Goal: Task Accomplishment & Management: Manage account settings

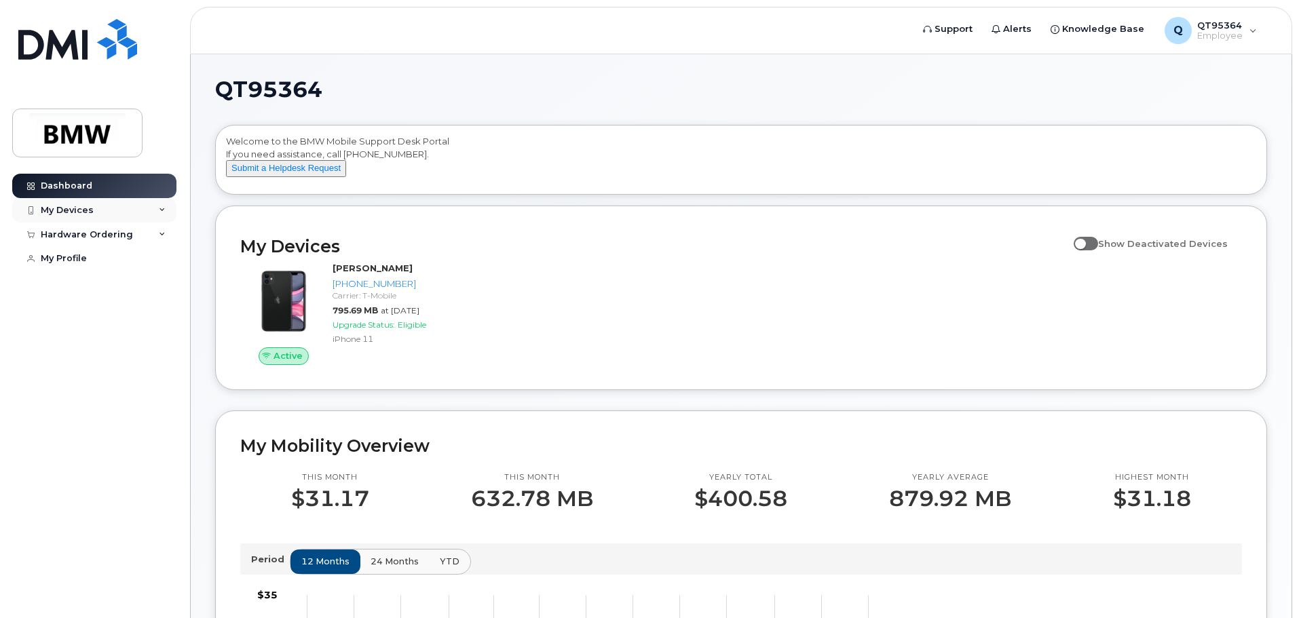
click at [121, 214] on div "My Devices" at bounding box center [94, 210] width 164 height 24
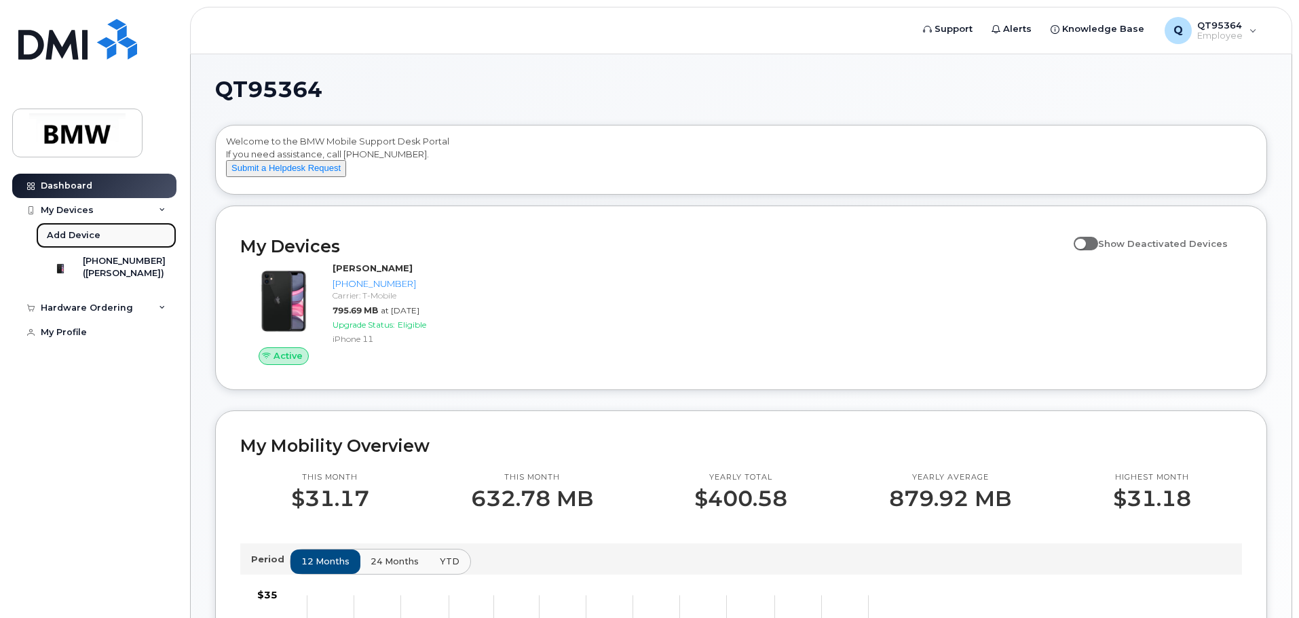
click at [85, 239] on div "Add Device" at bounding box center [74, 235] width 54 height 12
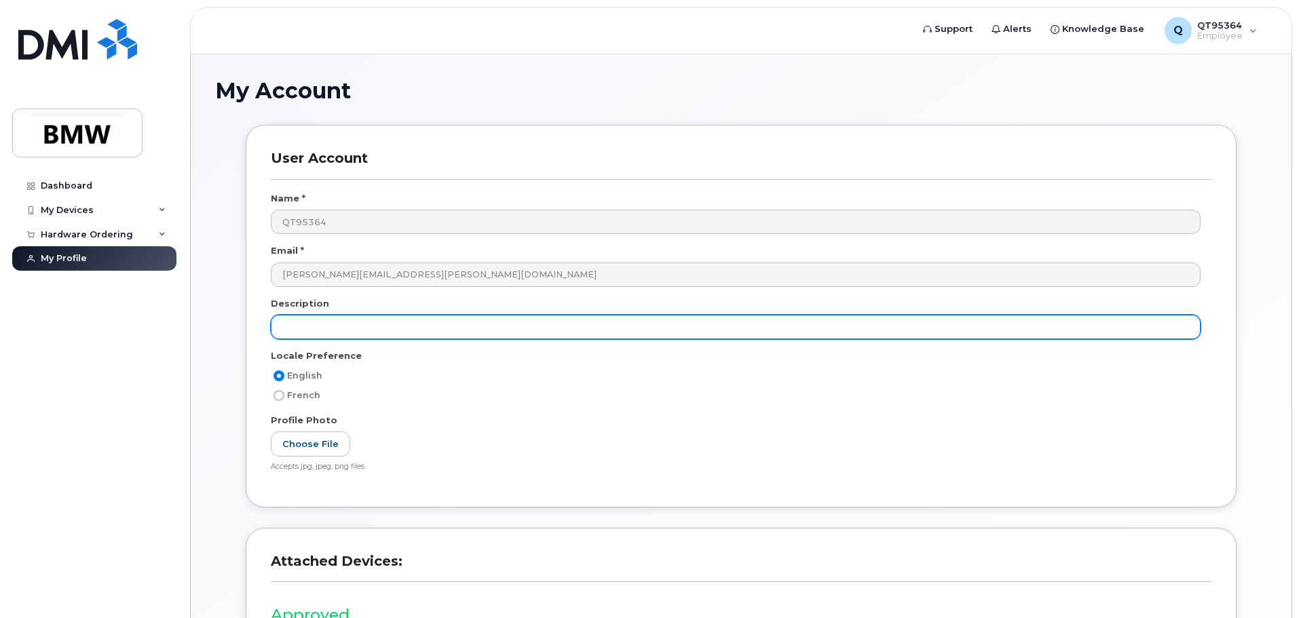
click at [332, 324] on input "text" at bounding box center [736, 327] width 930 height 24
type input "16e"
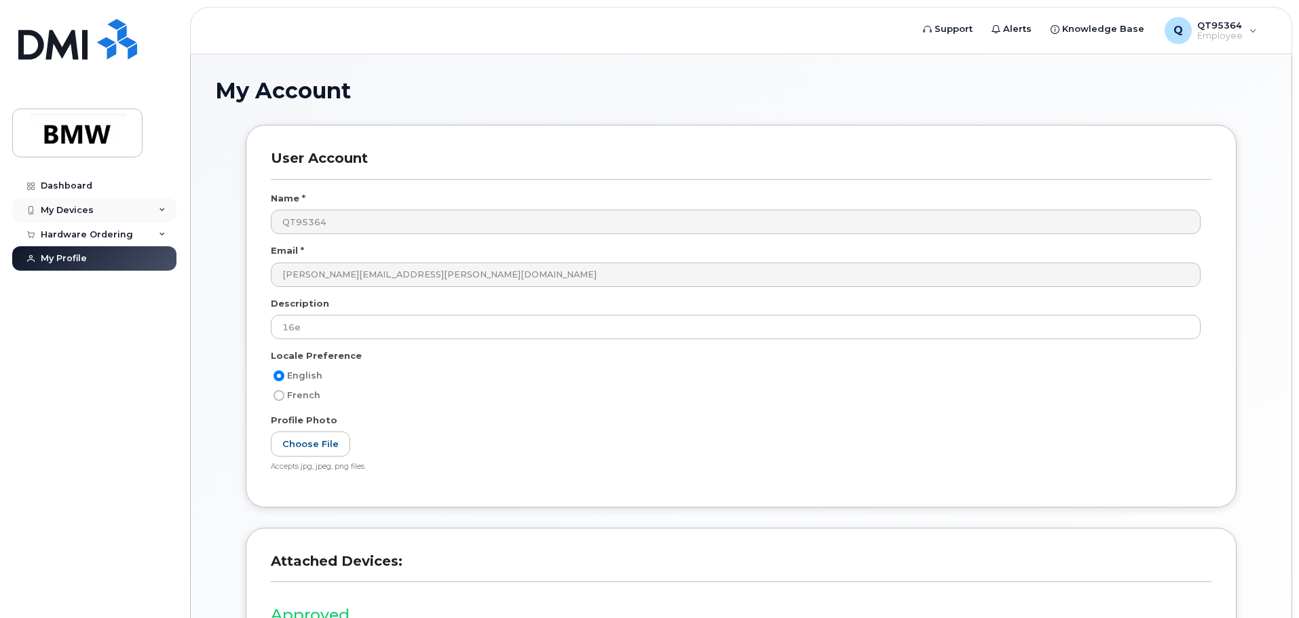
click at [69, 205] on div "My Devices" at bounding box center [67, 210] width 53 height 11
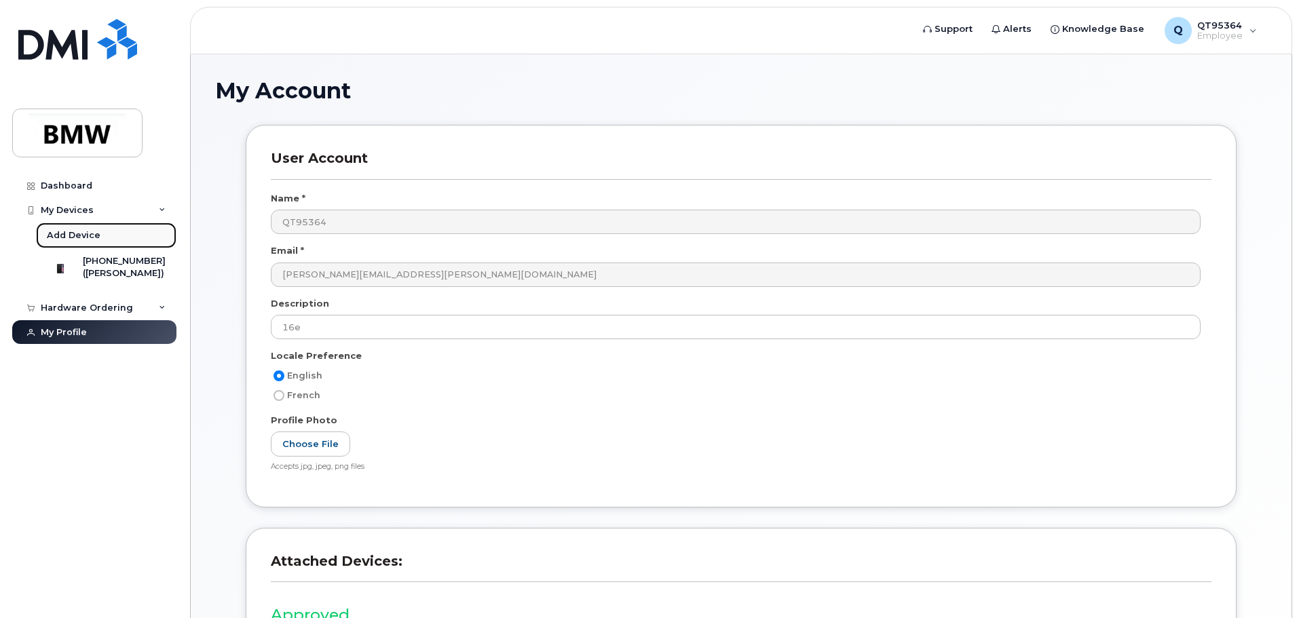
click at [64, 235] on div "Add Device" at bounding box center [74, 235] width 54 height 12
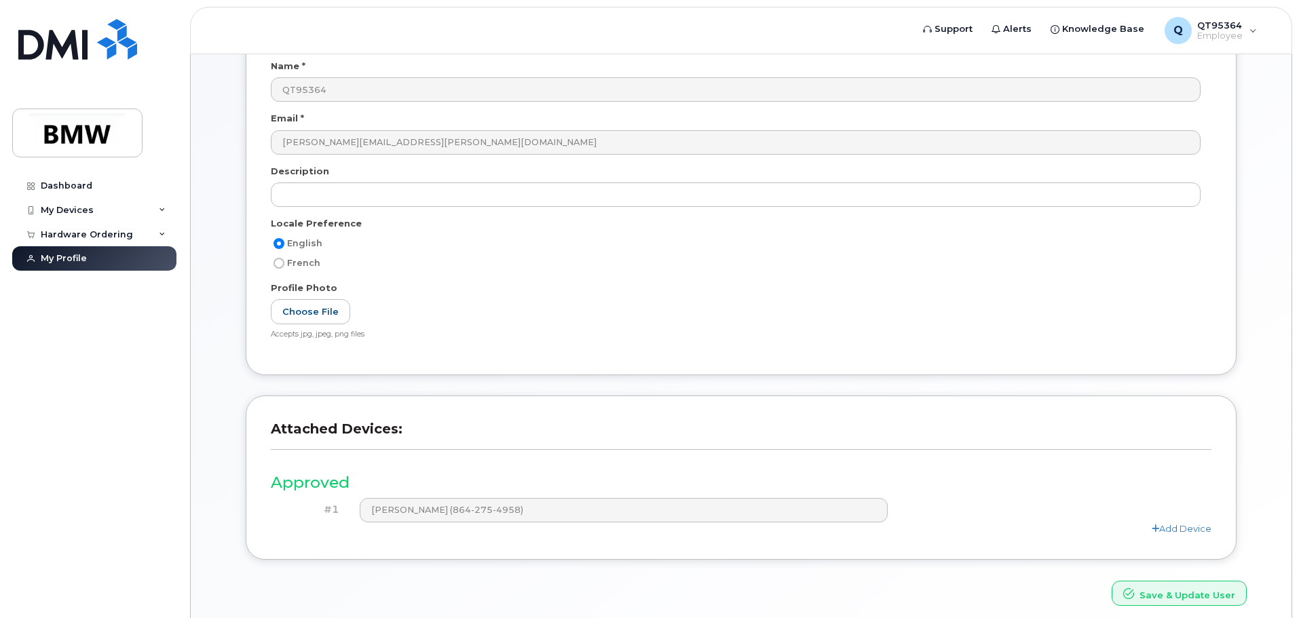
scroll to position [188, 0]
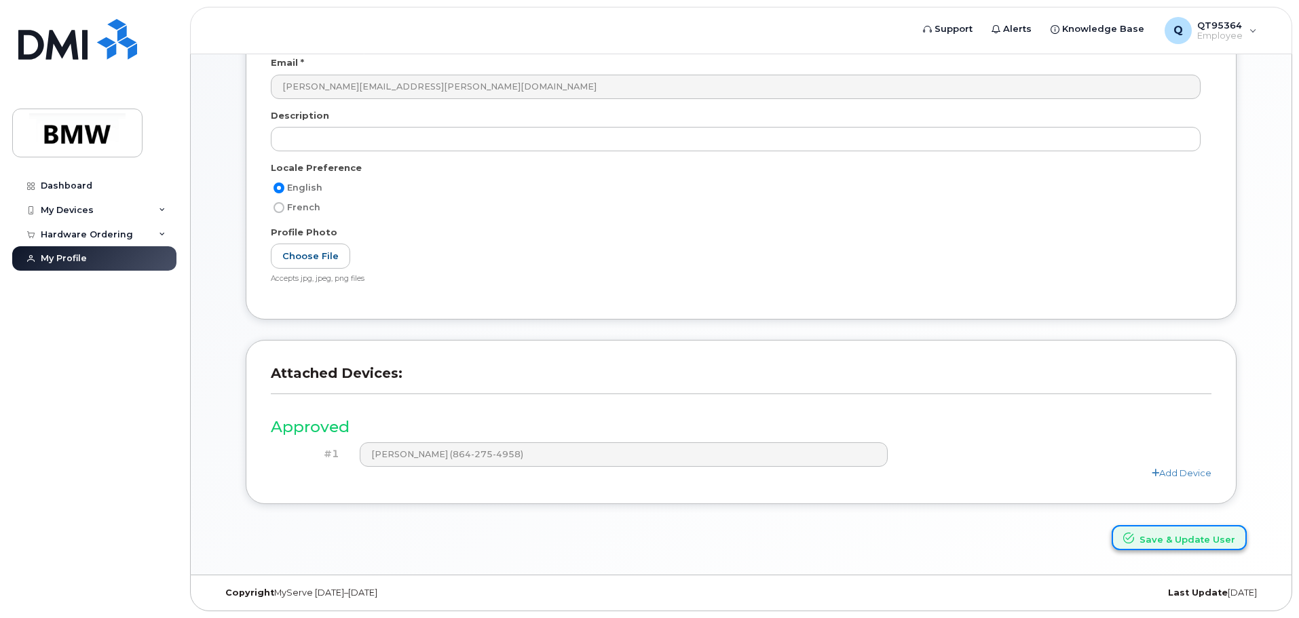
click at [1204, 540] on button "Save & Update User" at bounding box center [1178, 537] width 135 height 25
click at [1174, 473] on link "Add Device" at bounding box center [1182, 472] width 60 height 11
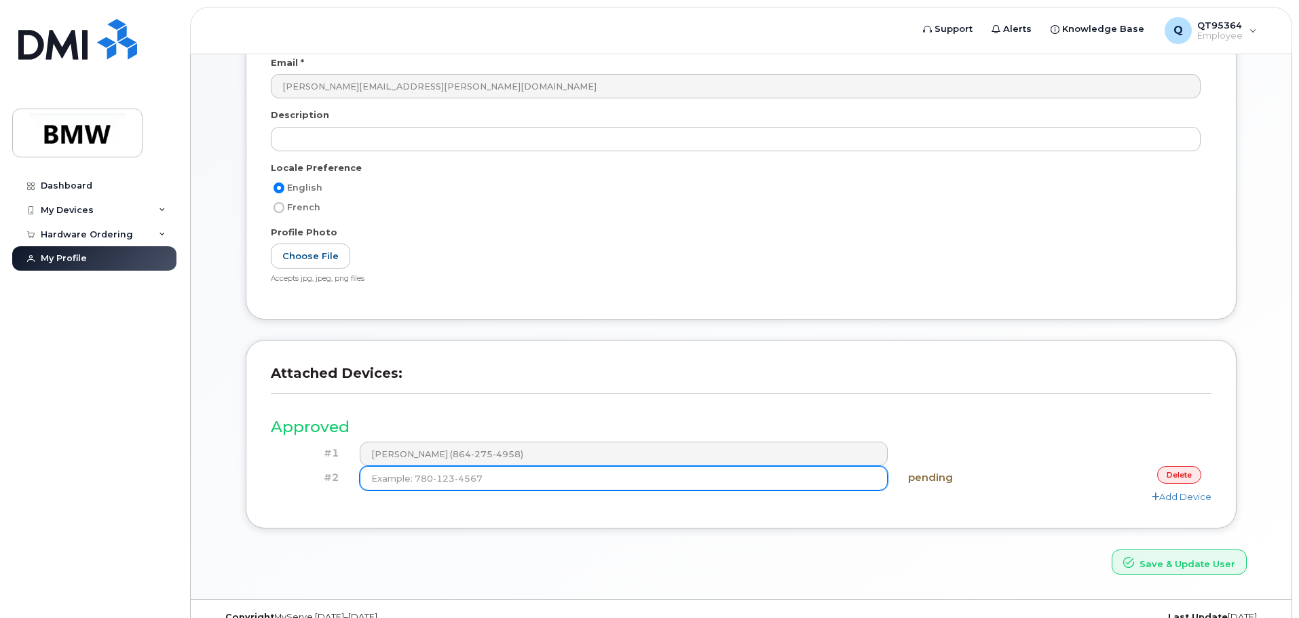
click at [491, 484] on input at bounding box center [624, 478] width 529 height 24
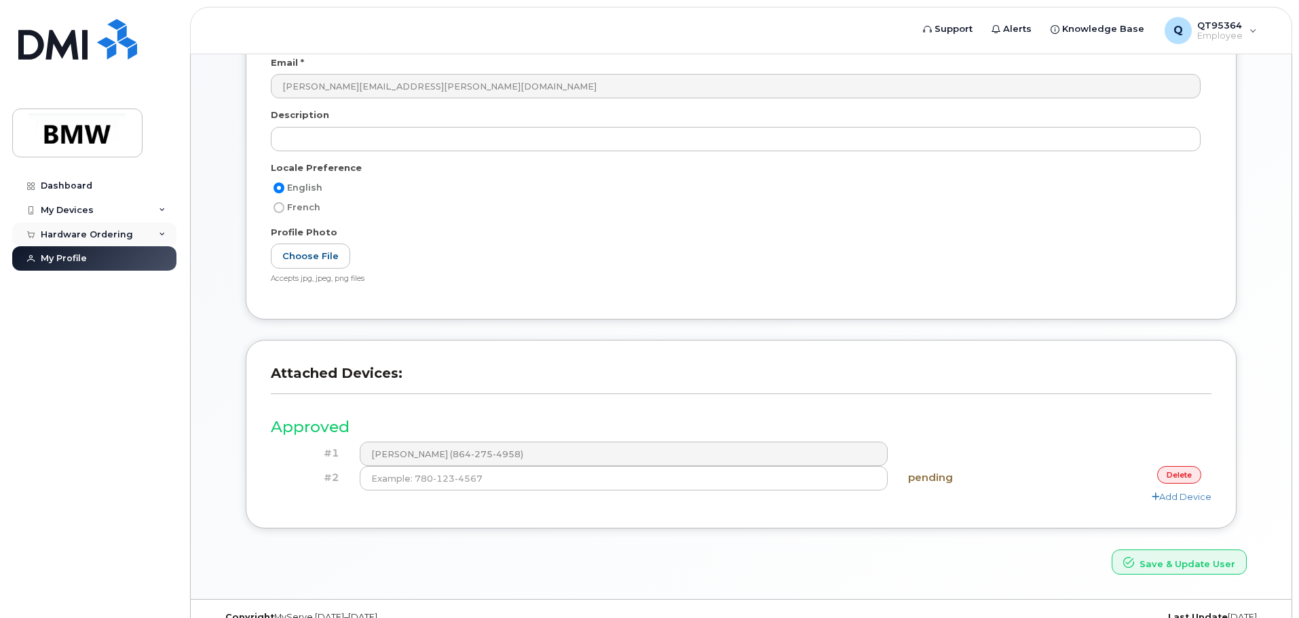
click at [159, 237] on icon at bounding box center [162, 234] width 7 height 7
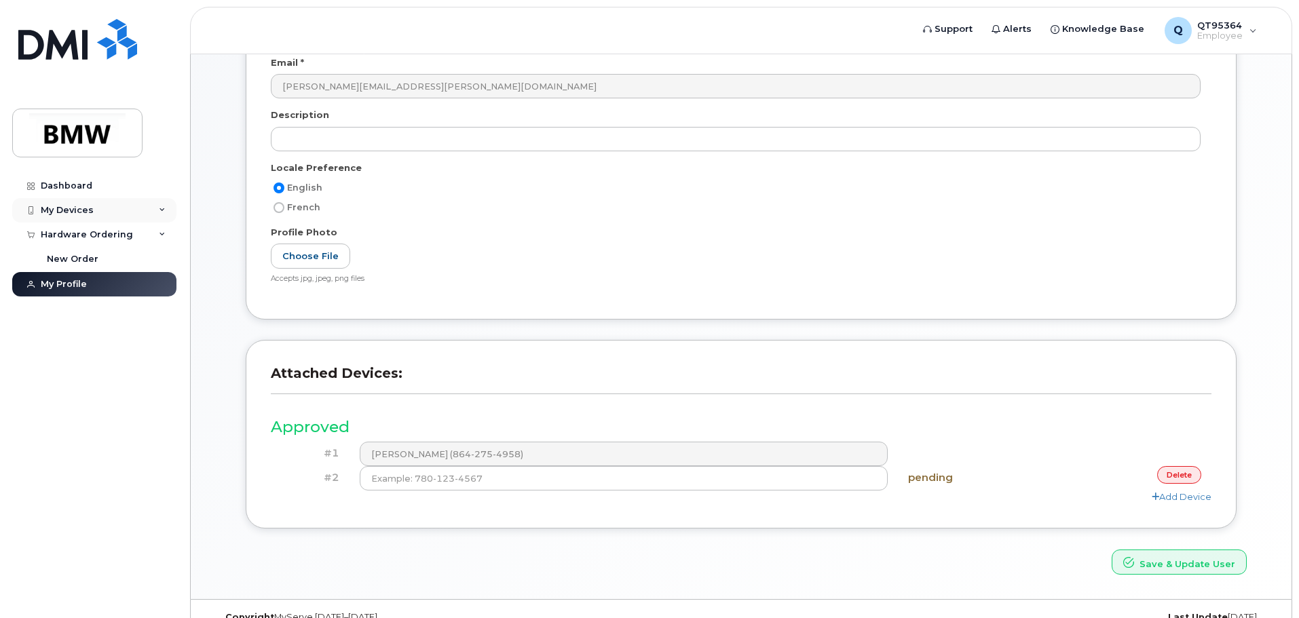
click at [159, 212] on icon at bounding box center [162, 210] width 7 height 7
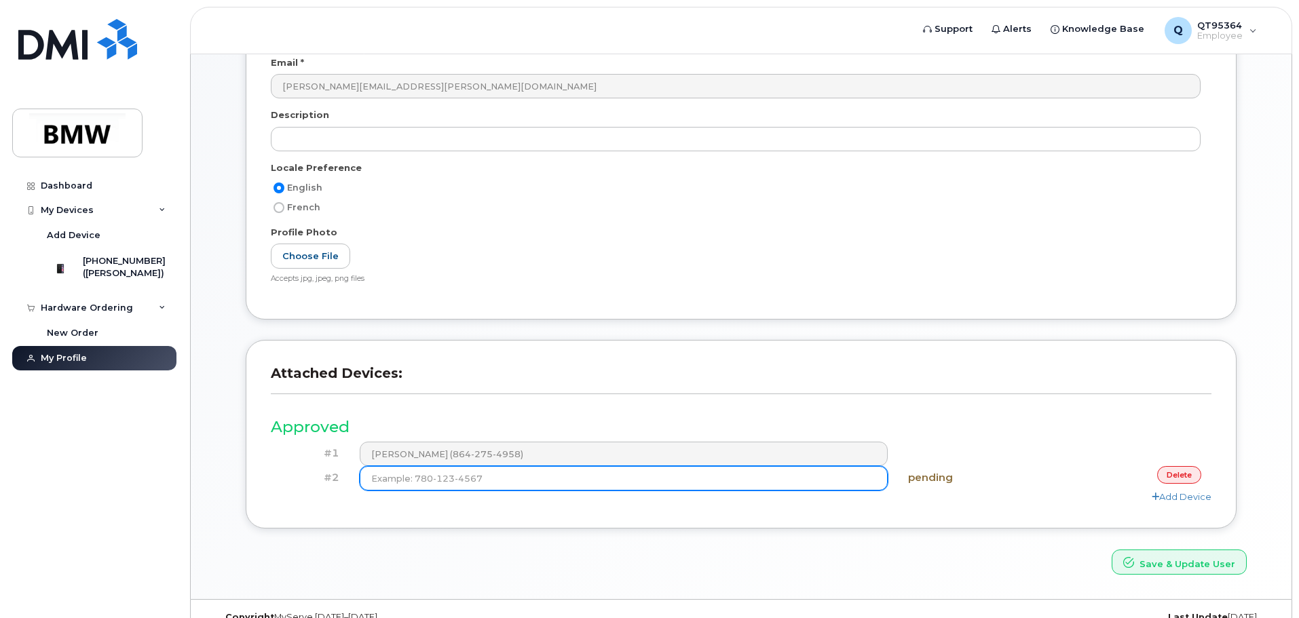
click at [446, 484] on input at bounding box center [624, 478] width 529 height 24
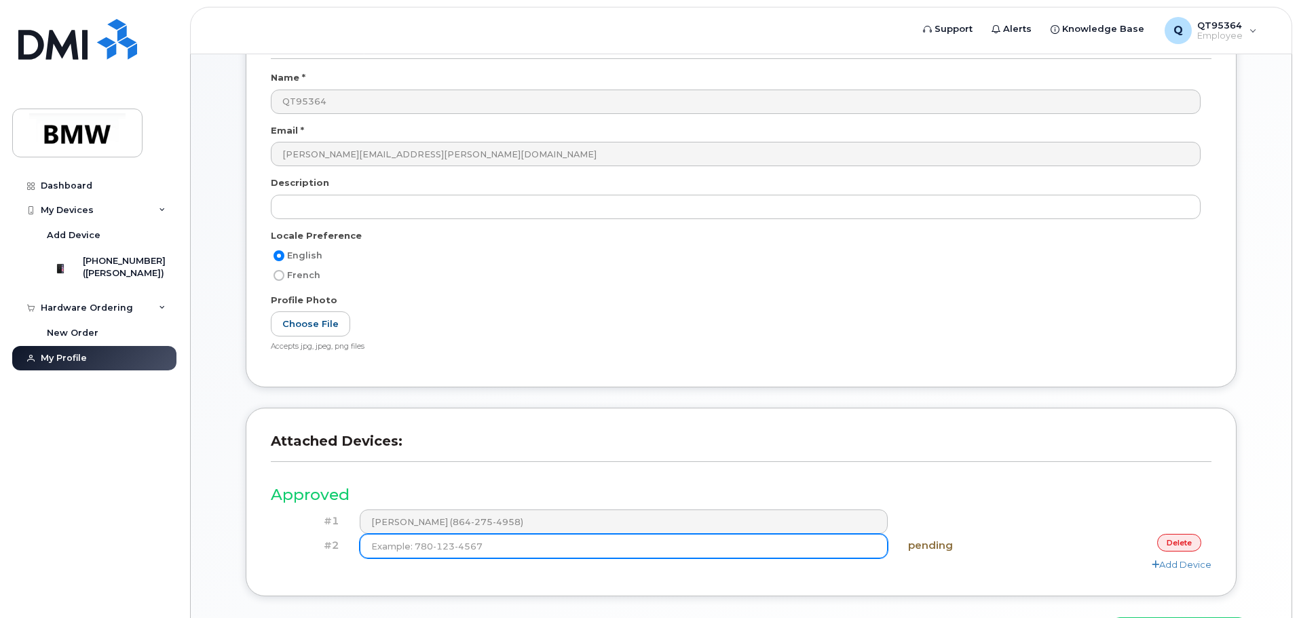
click at [477, 544] on input at bounding box center [624, 546] width 529 height 24
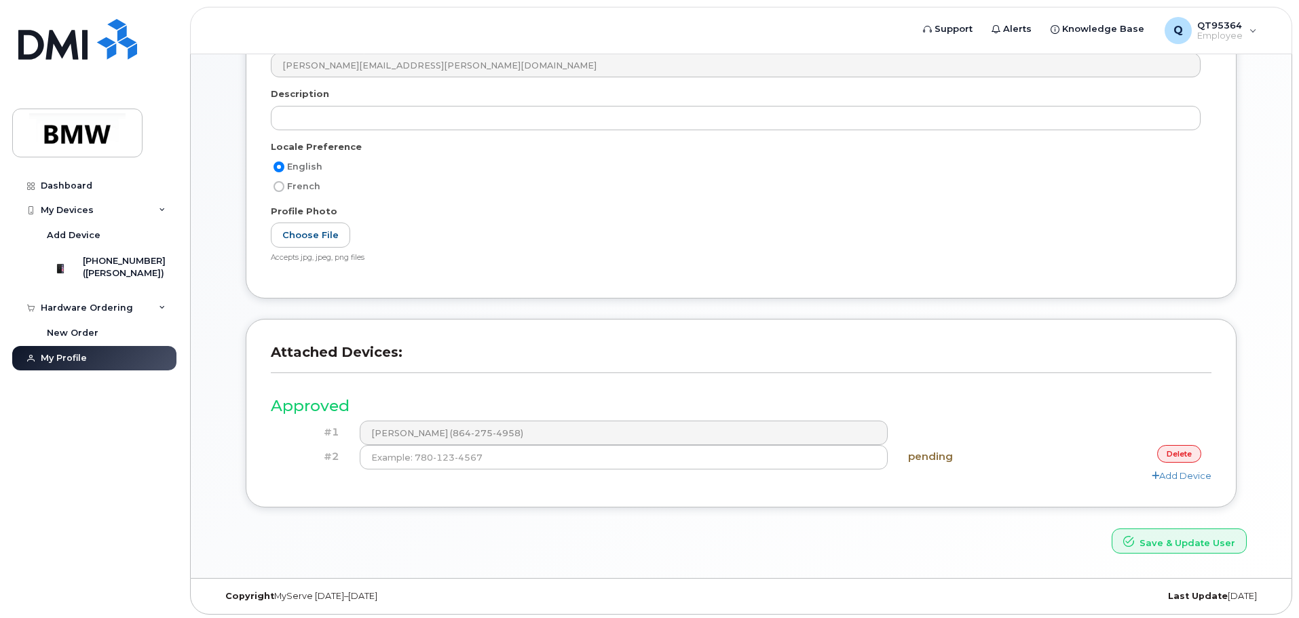
scroll to position [271, 0]
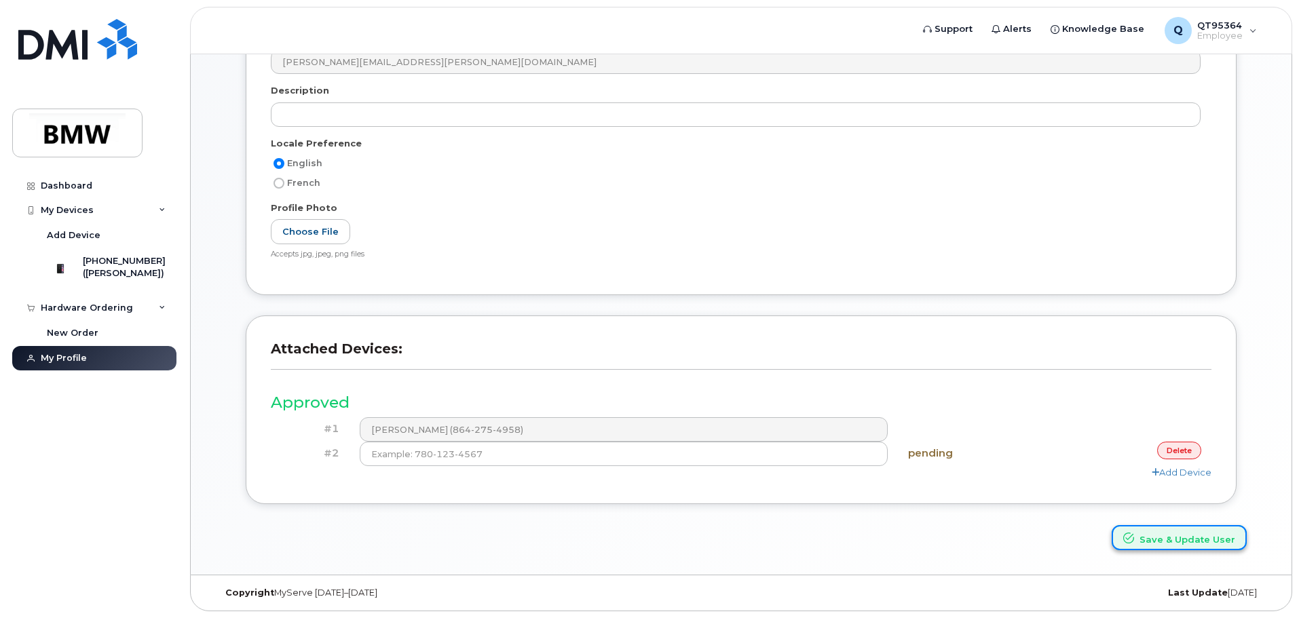
click at [1154, 537] on button "Save & Update User" at bounding box center [1178, 537] width 135 height 25
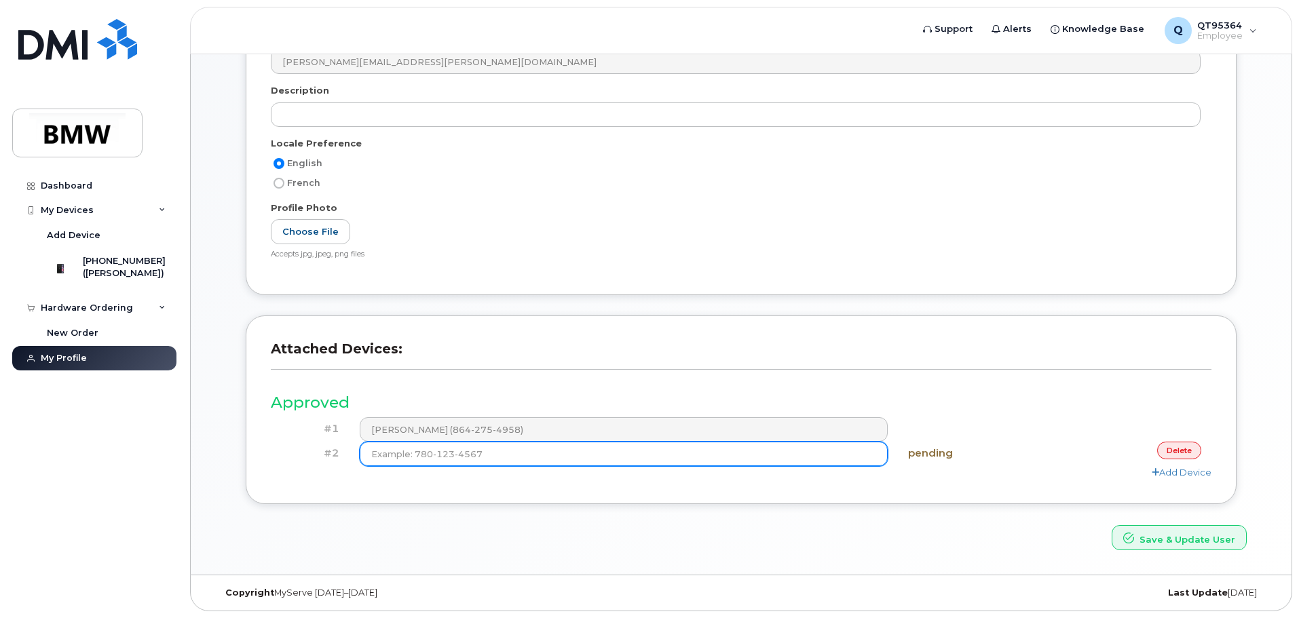
click at [463, 453] on input at bounding box center [624, 454] width 529 height 24
drag, startPoint x: 455, startPoint y: 451, endPoint x: 293, endPoint y: 443, distance: 161.7
click at [293, 443] on div "#2 pending delete" at bounding box center [741, 454] width 940 height 24
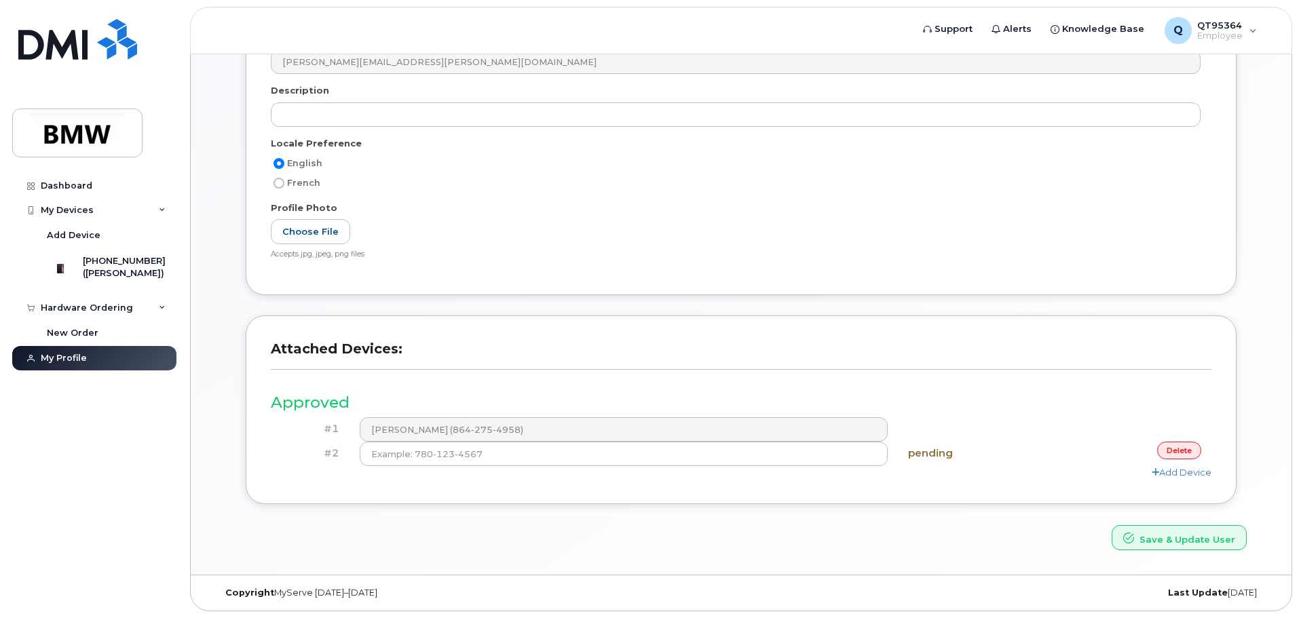
click at [1173, 448] on link "delete" at bounding box center [1179, 450] width 44 height 17
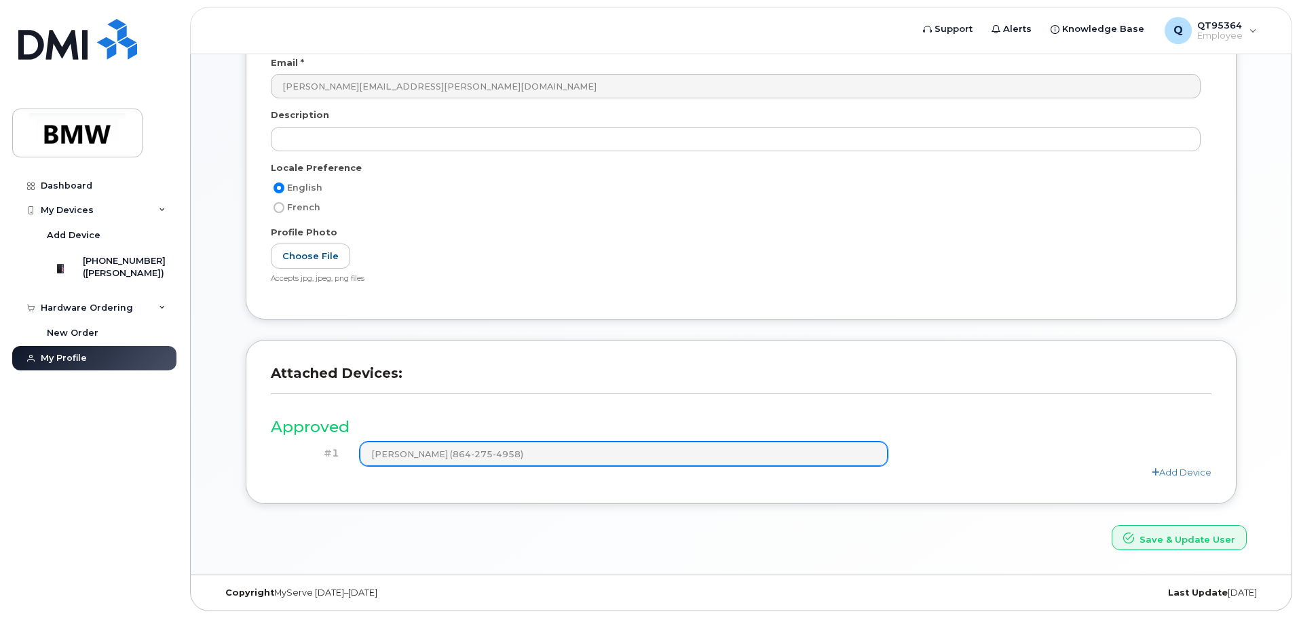
scroll to position [0, 0]
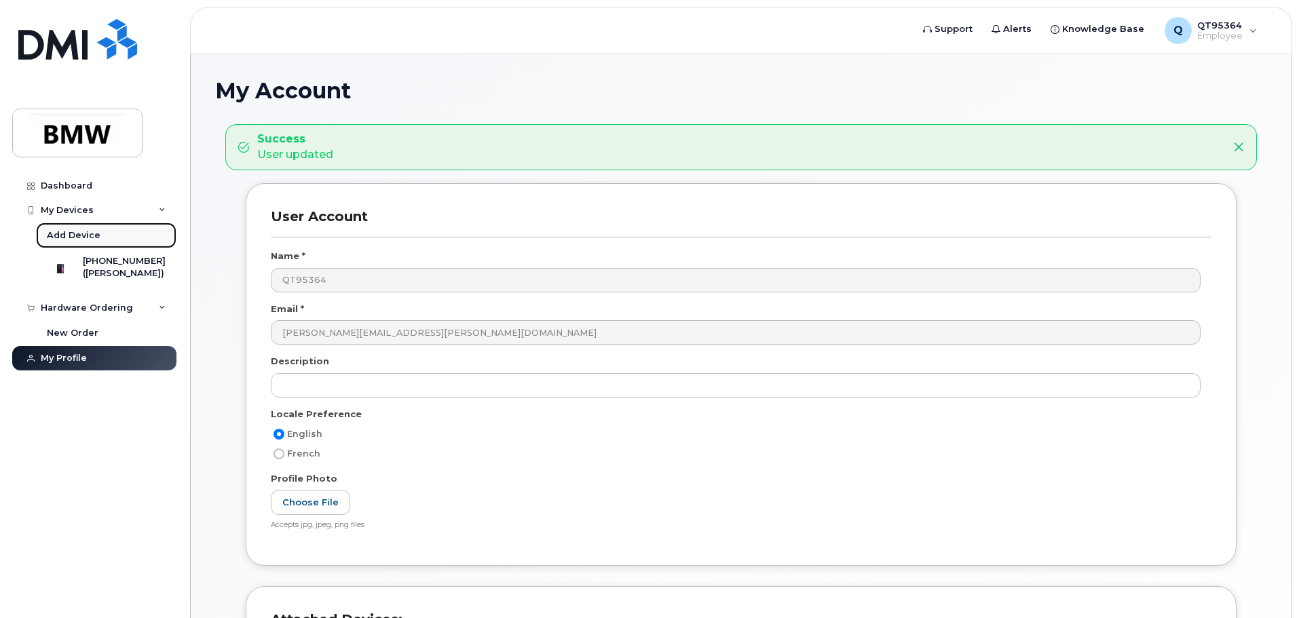
click at [93, 235] on div "Add Device" at bounding box center [74, 235] width 54 height 12
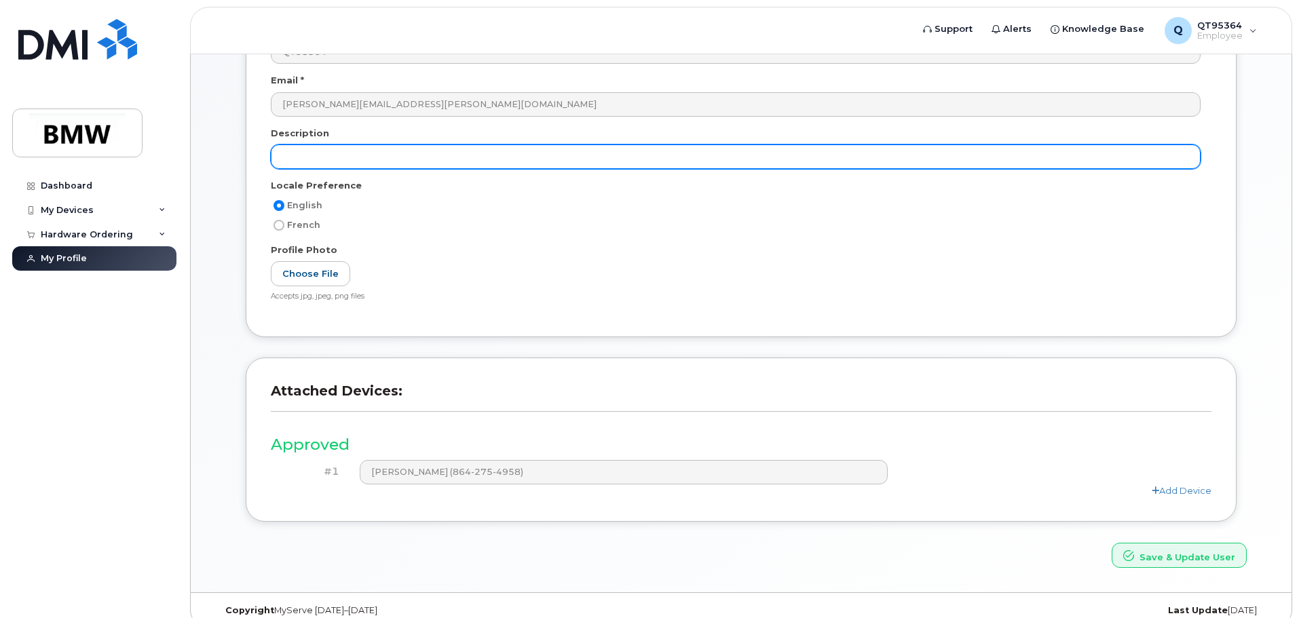
scroll to position [188, 0]
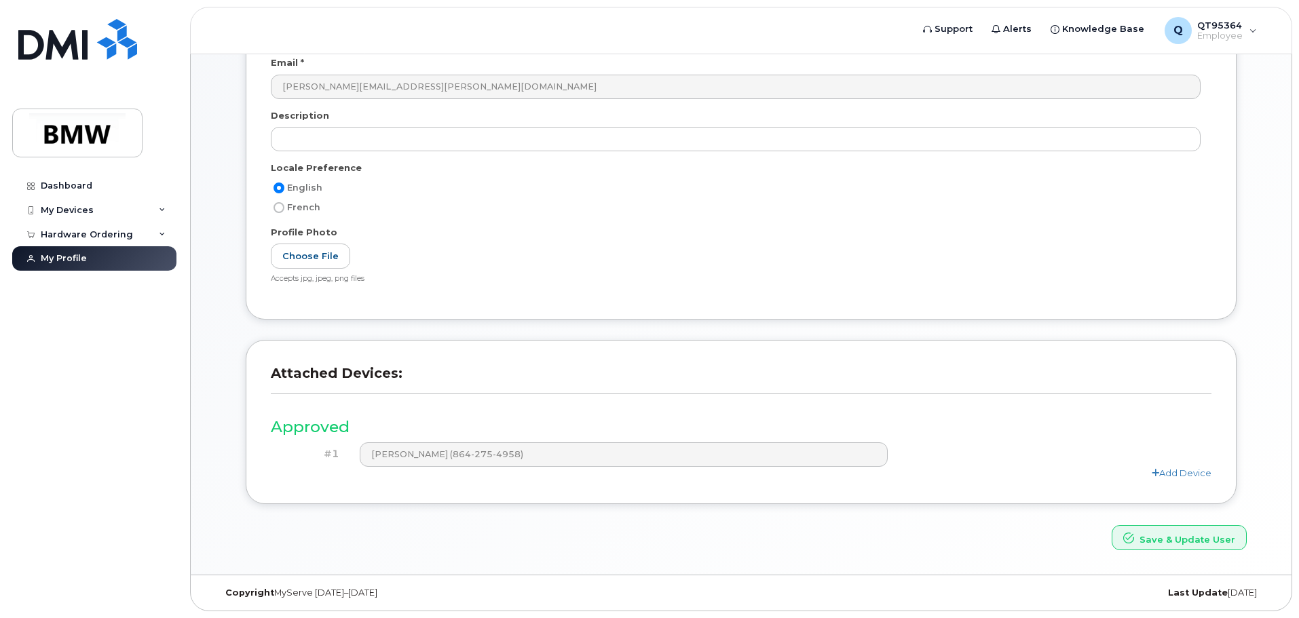
click at [1149, 470] on div "Add Device" at bounding box center [741, 473] width 940 height 13
click at [1167, 474] on link "Add Device" at bounding box center [1182, 473] width 60 height 11
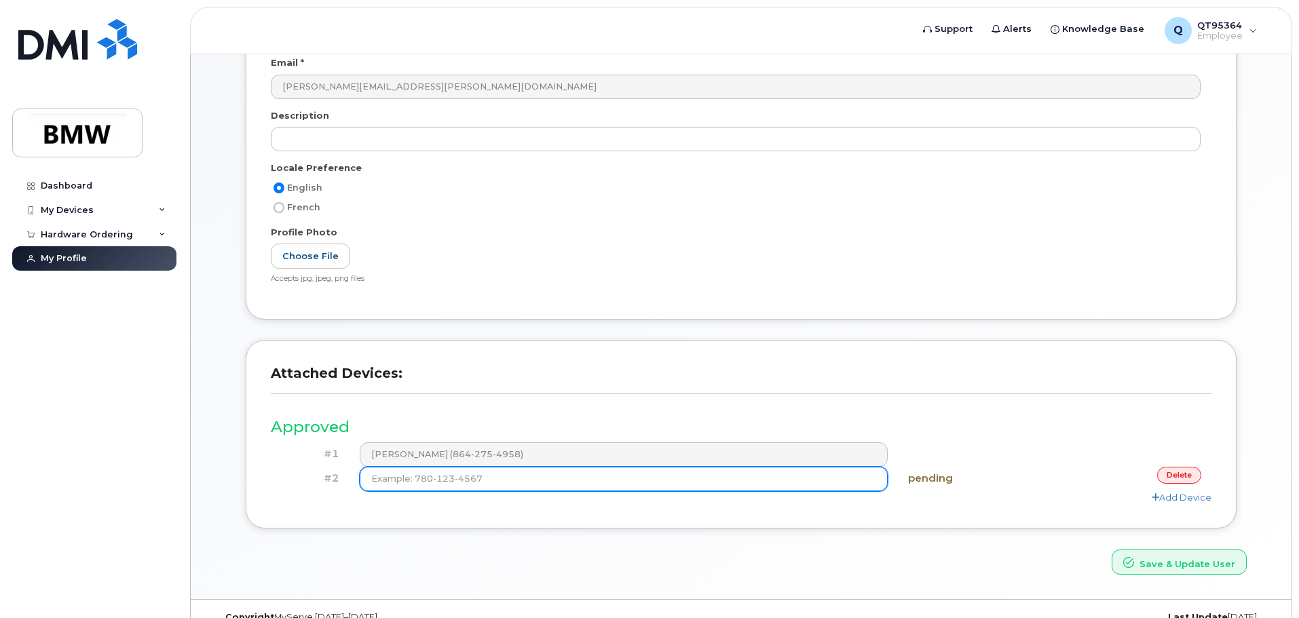
click at [392, 482] on input at bounding box center [624, 479] width 529 height 24
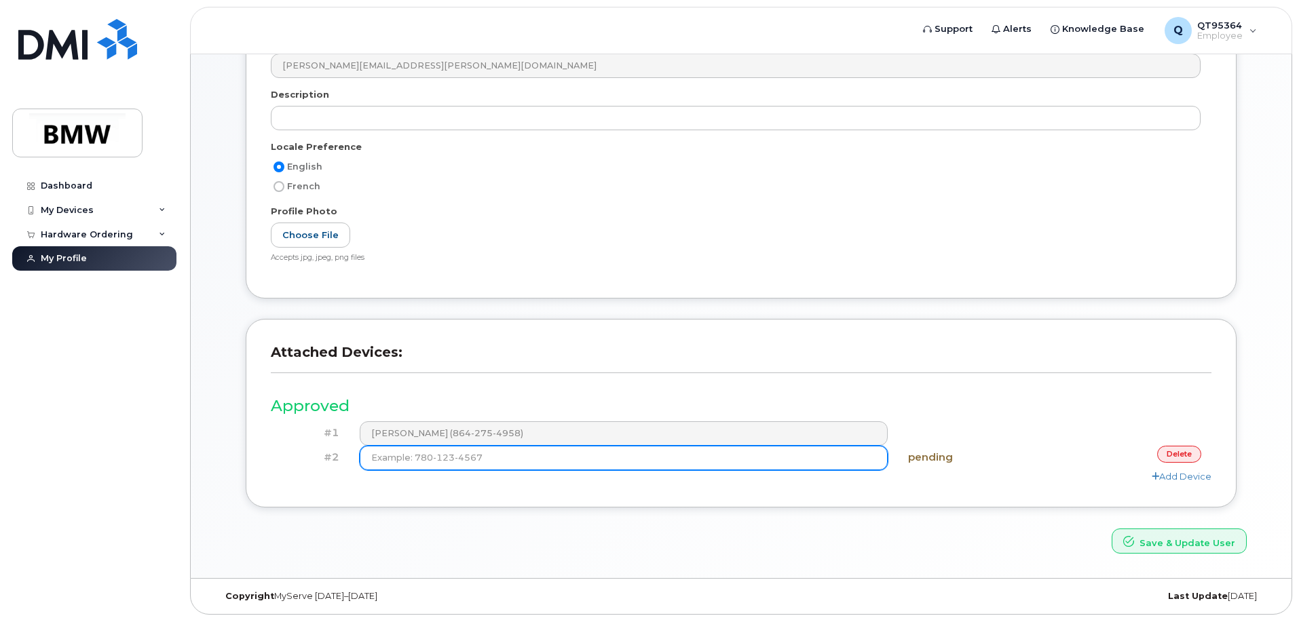
scroll to position [212, 0]
click at [488, 462] on input at bounding box center [624, 454] width 529 height 24
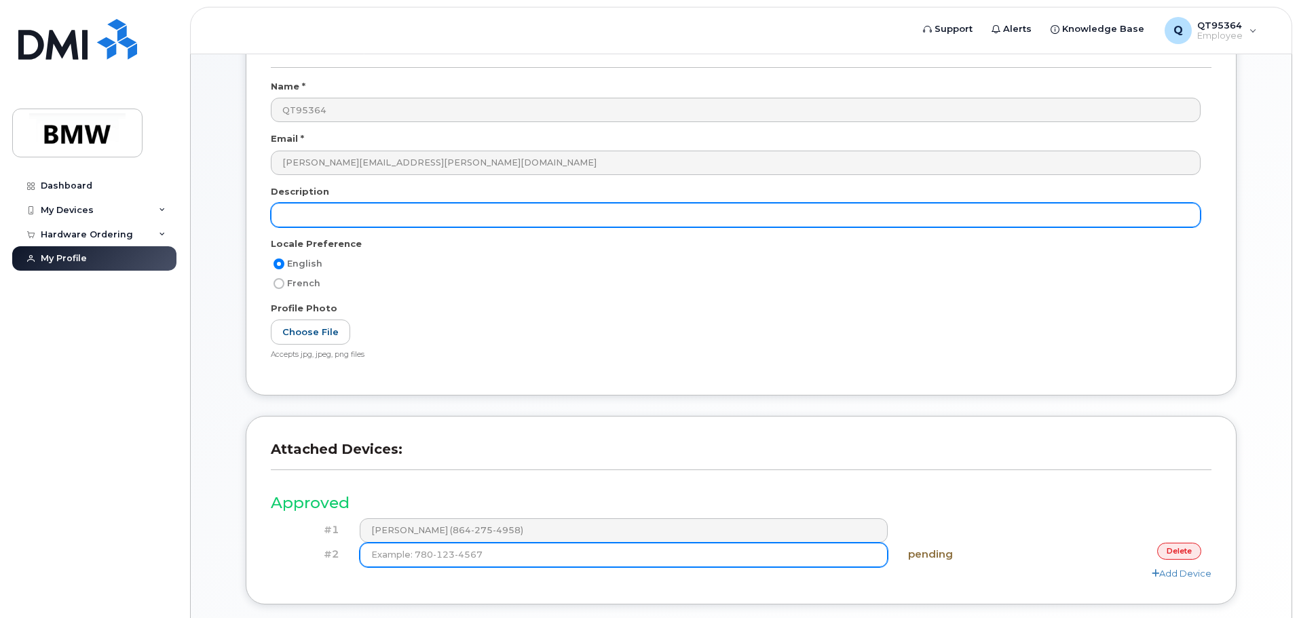
scroll to position [0, 0]
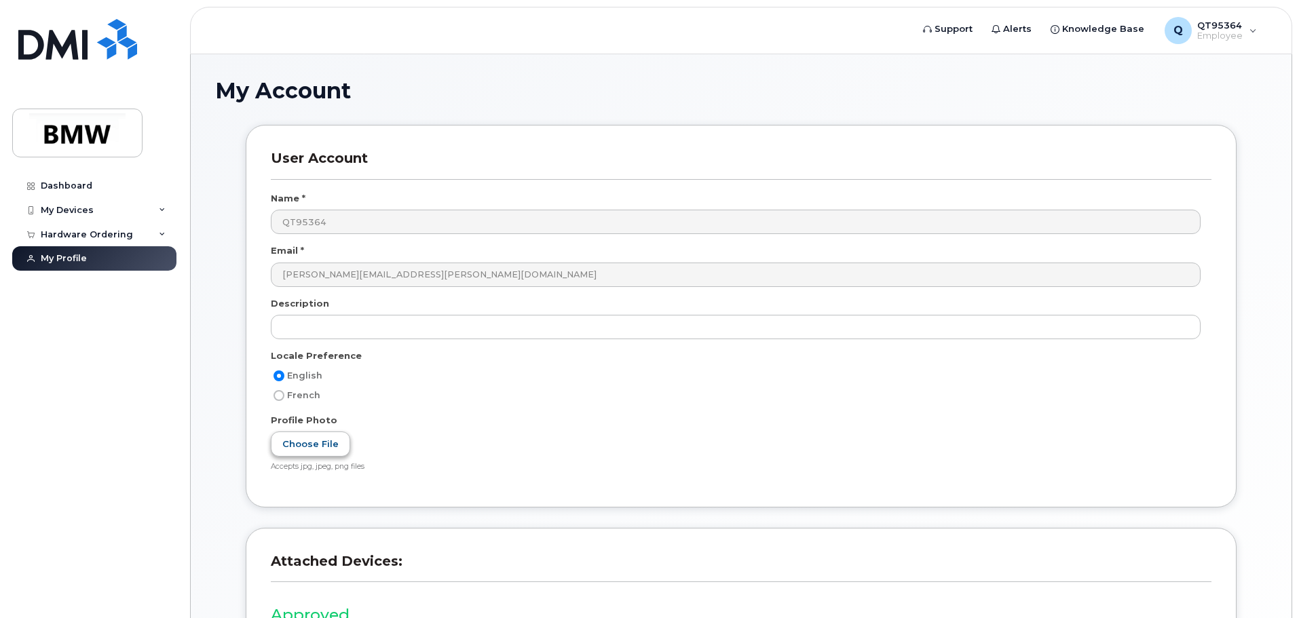
click at [327, 437] on label "Choose File" at bounding box center [310, 444] width 79 height 25
click at [0, 0] on input "Choose File" at bounding box center [0, 0] width 0 height 0
click at [324, 446] on label "3M8A6335.JPG" at bounding box center [319, 444] width 96 height 25
click at [0, 0] on input "3M8A6335.JPG" at bounding box center [0, 0] width 0 height 0
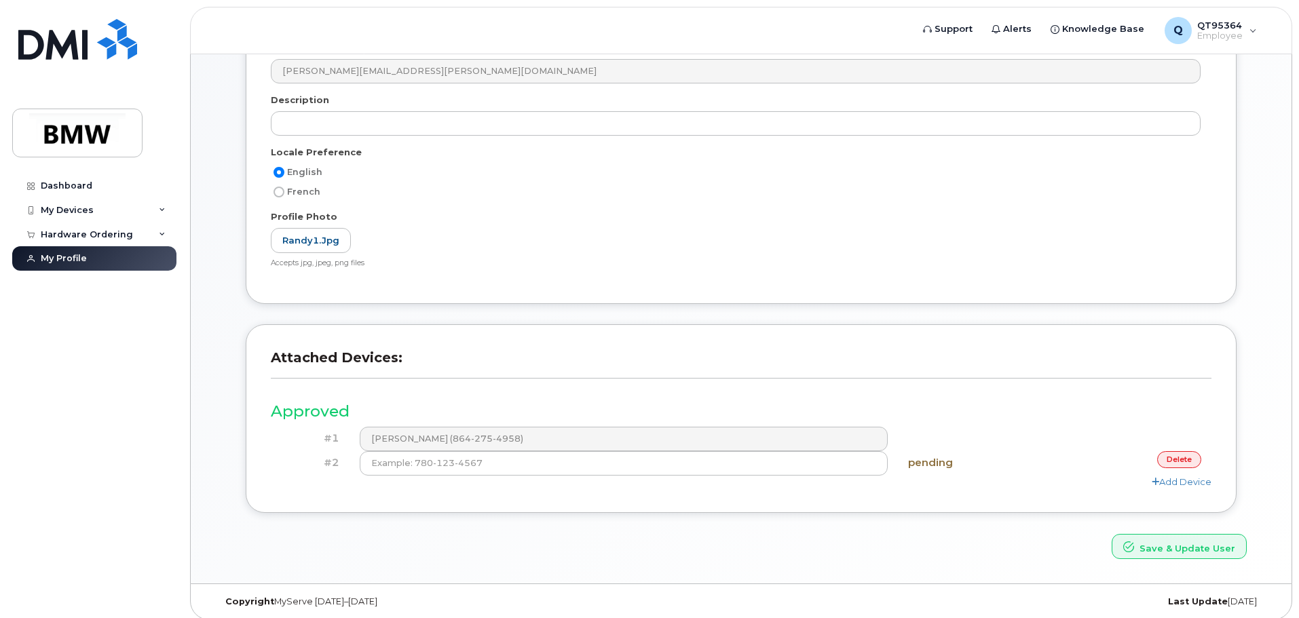
scroll to position [212, 0]
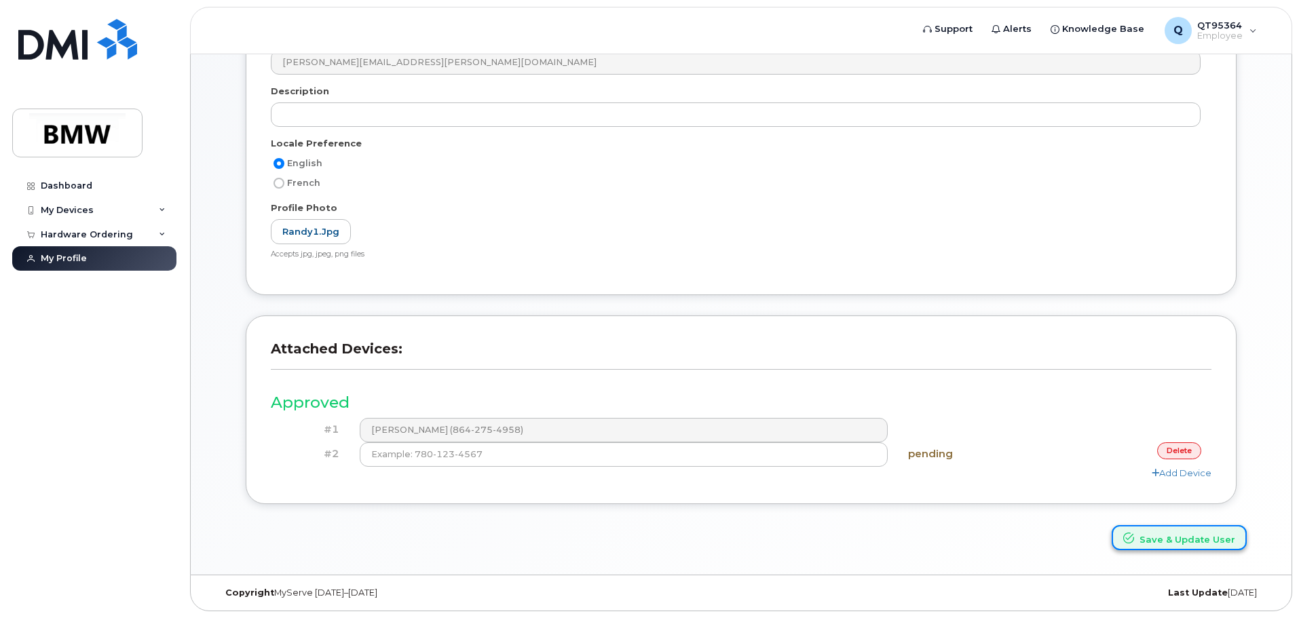
click at [1174, 539] on button "Save & Update User" at bounding box center [1178, 537] width 135 height 25
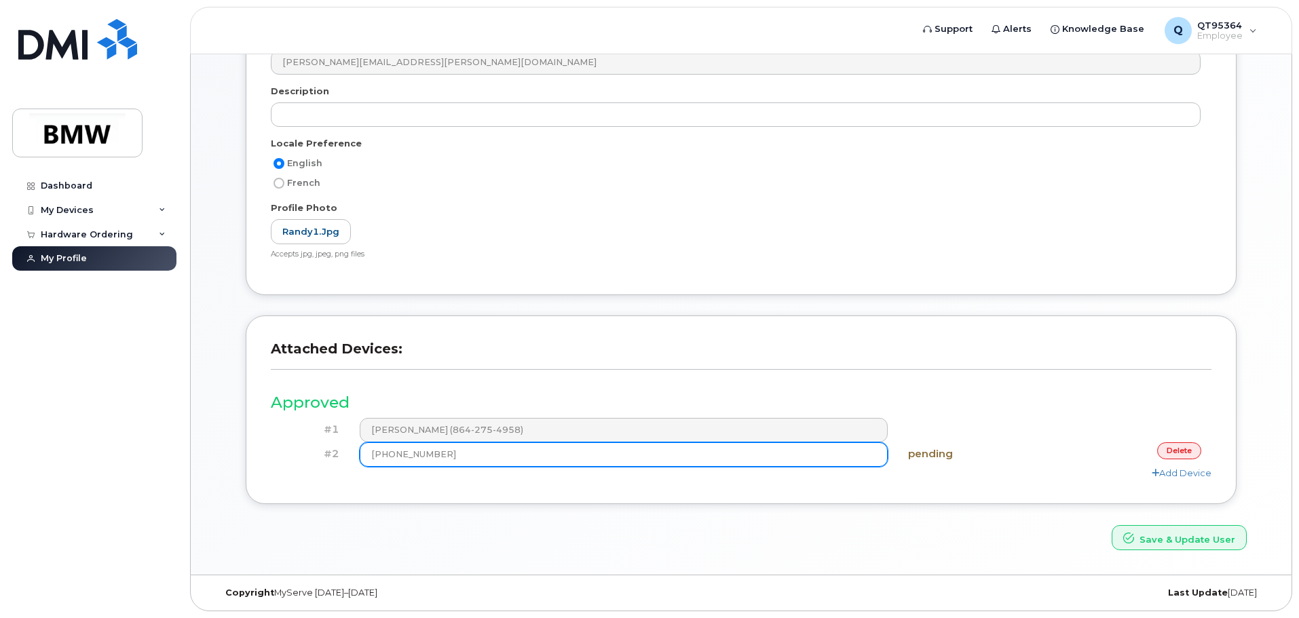
click at [1111, 525] on button "Save & Update User" at bounding box center [1178, 537] width 135 height 25
type input "(864) 275-4958"
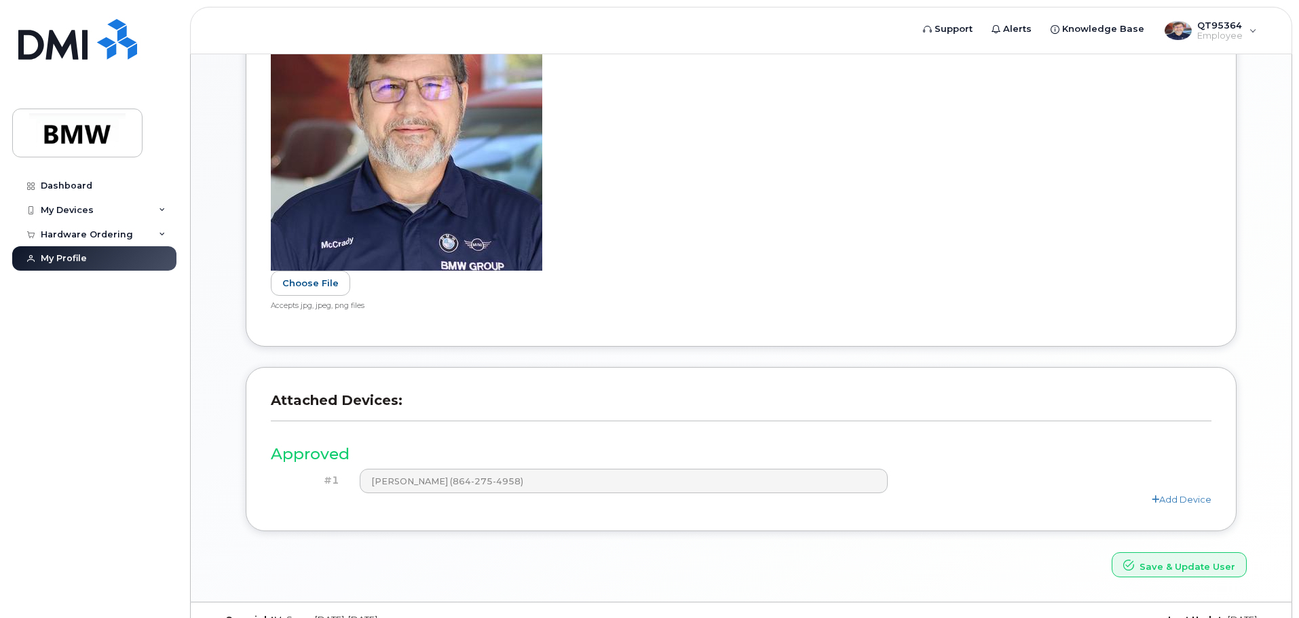
scroll to position [518, 0]
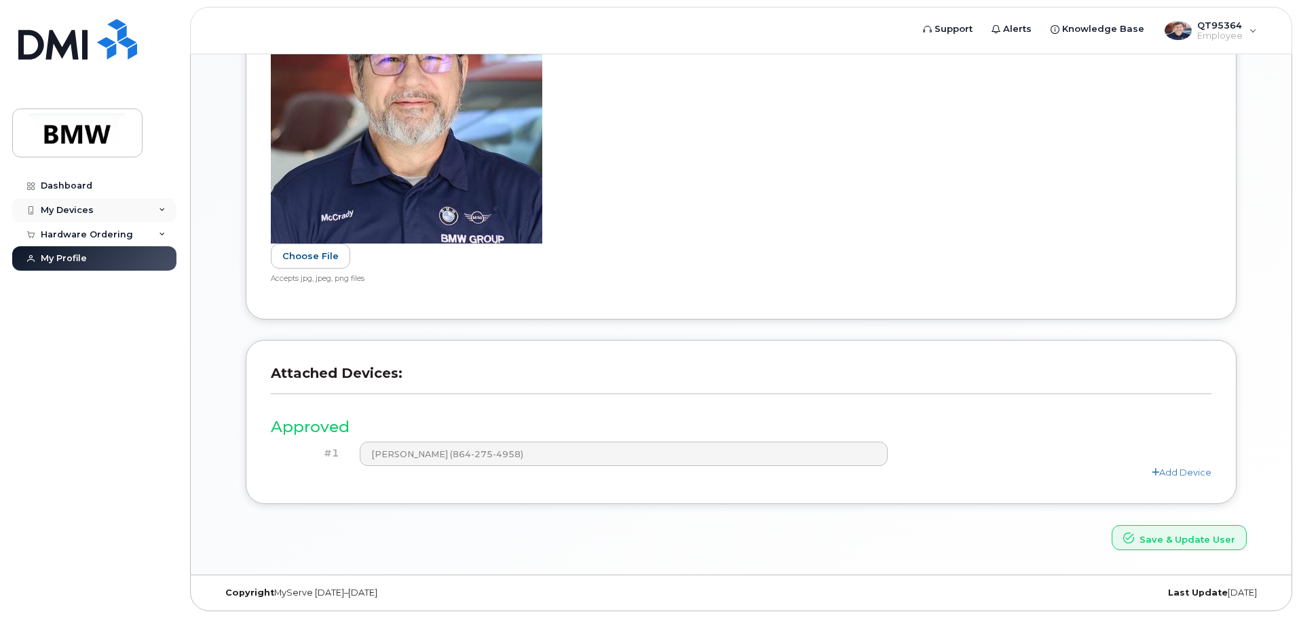
click at [149, 211] on div "My Devices" at bounding box center [94, 210] width 164 height 24
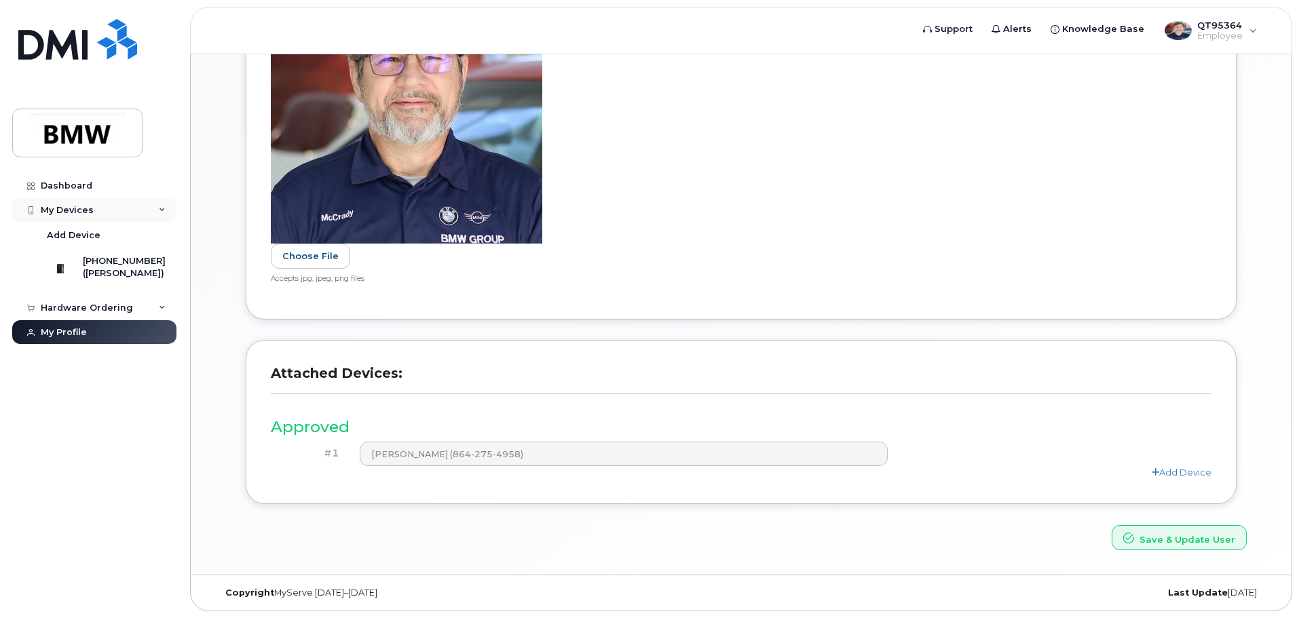
click at [149, 212] on div "My Devices" at bounding box center [94, 210] width 164 height 24
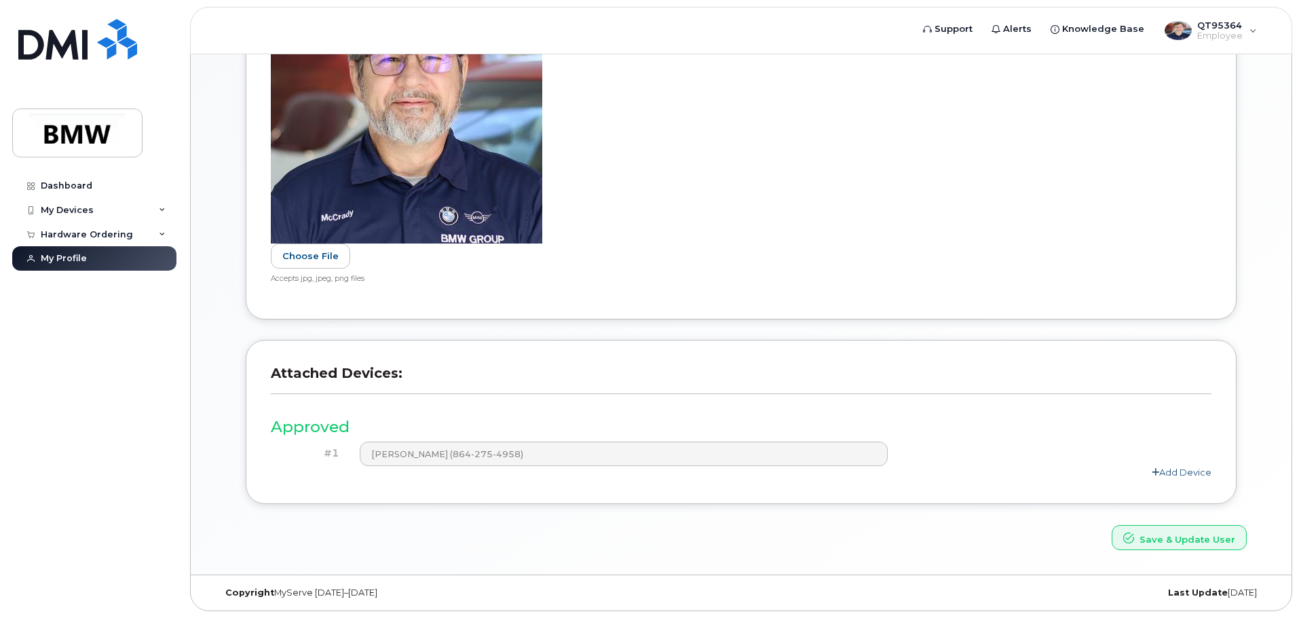
click at [1168, 473] on link "Add Device" at bounding box center [1182, 472] width 60 height 11
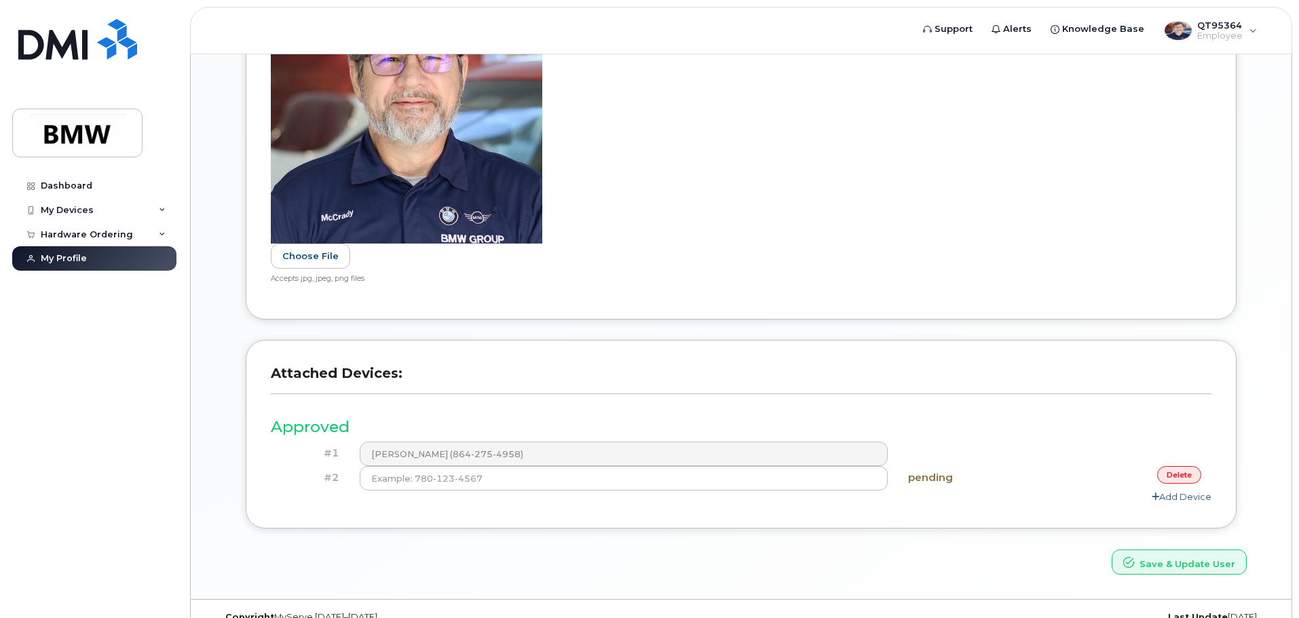
click at [1168, 473] on link "delete" at bounding box center [1179, 474] width 44 height 17
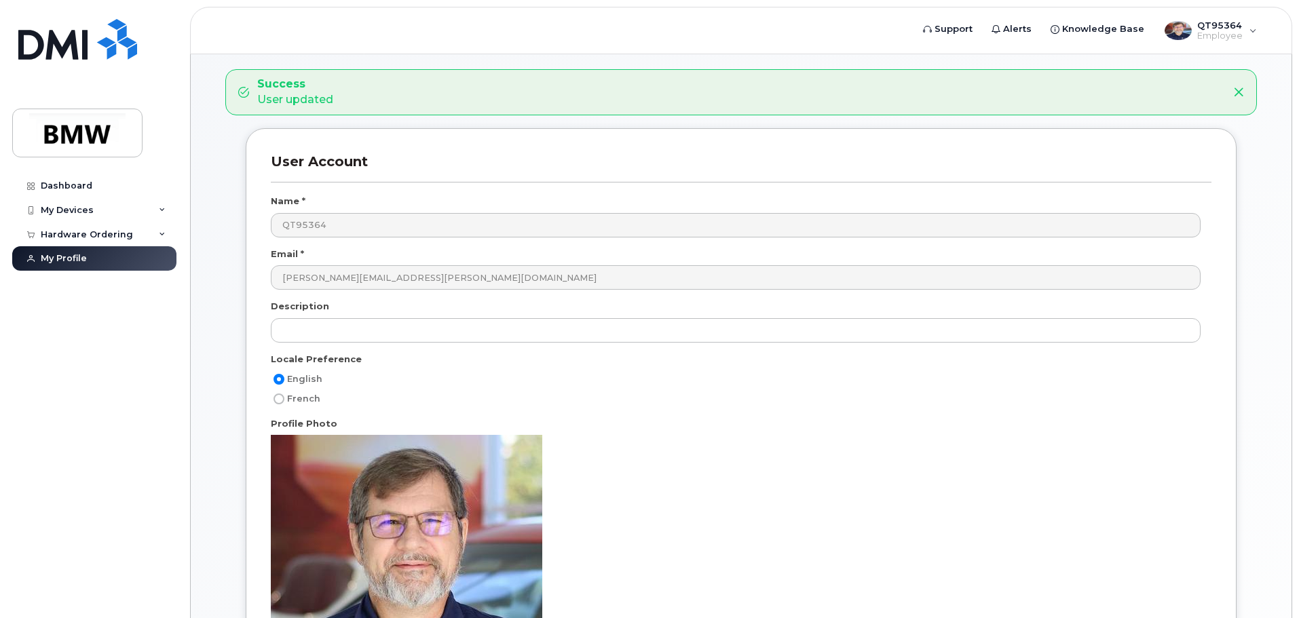
scroll to position [0, 0]
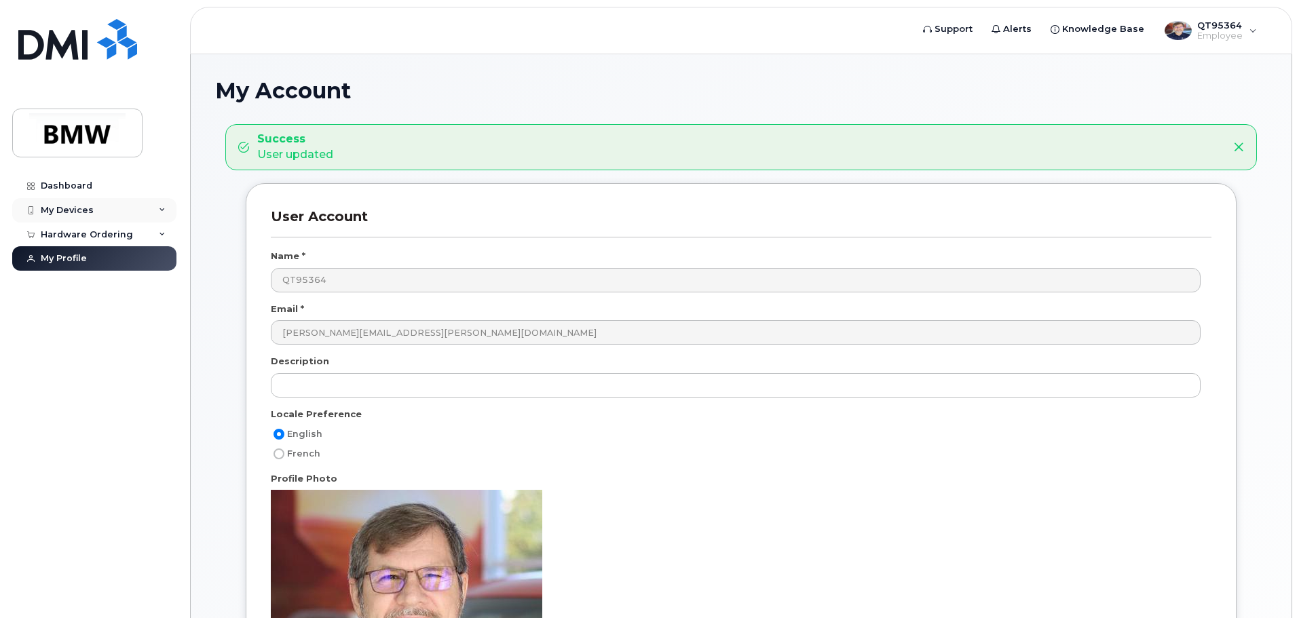
click at [153, 206] on div "My Devices" at bounding box center [94, 210] width 164 height 24
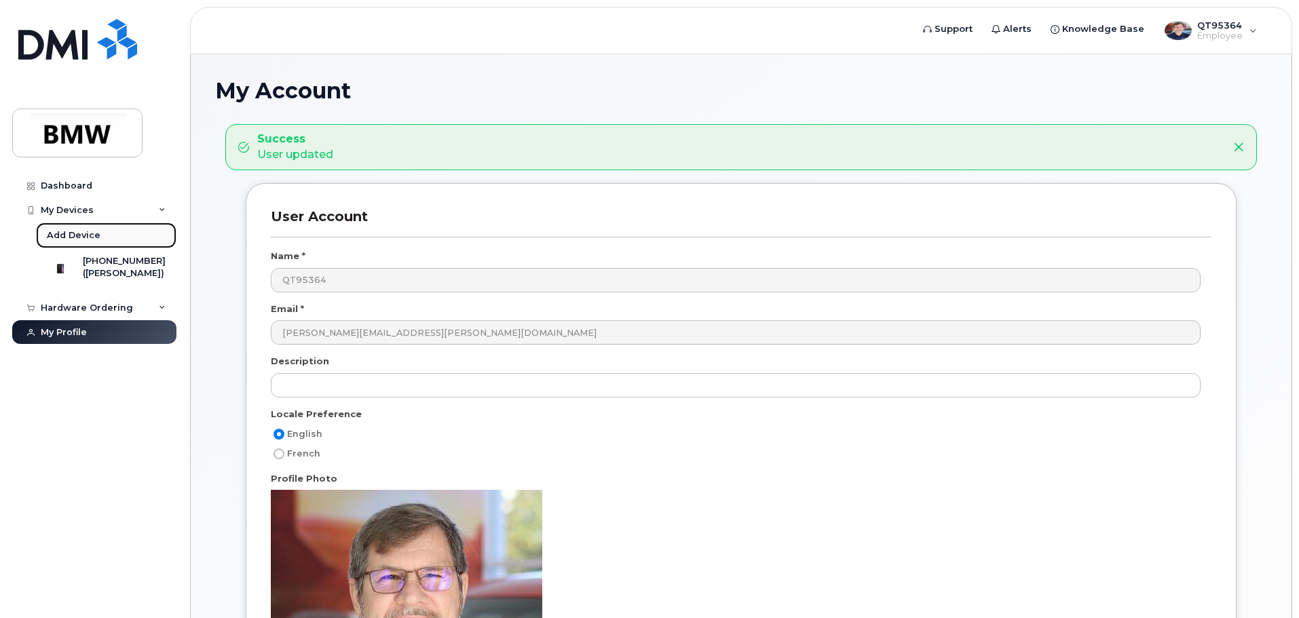
click at [66, 240] on div "Add Device" at bounding box center [74, 235] width 54 height 12
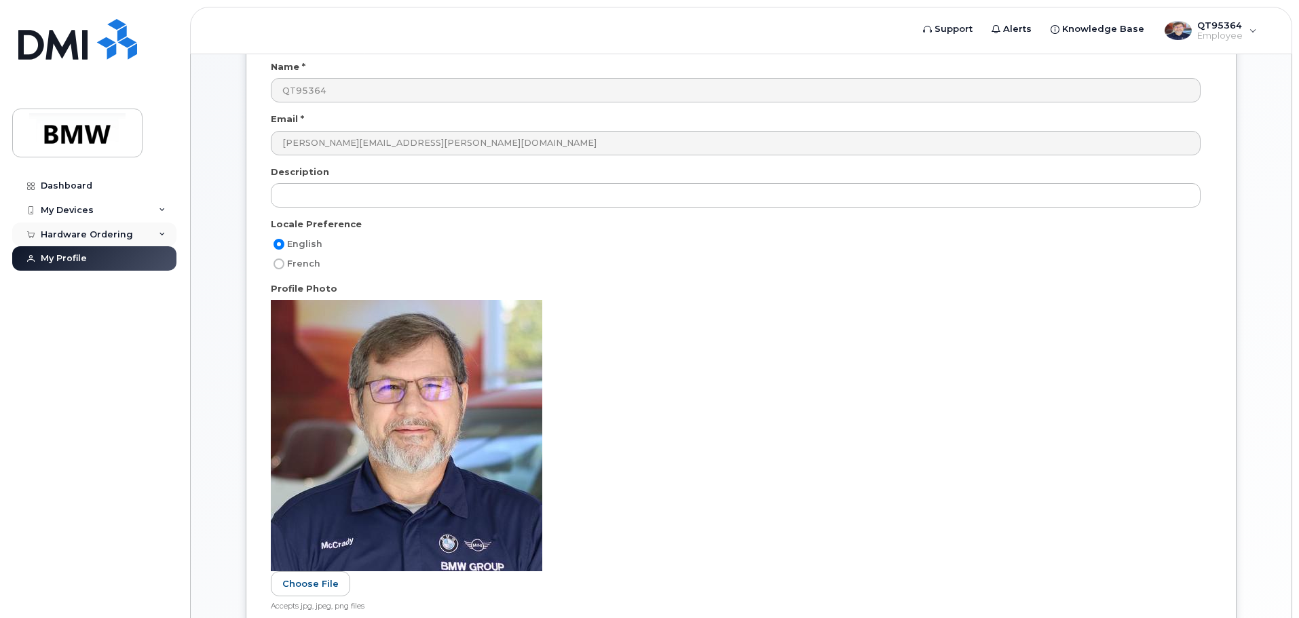
scroll to position [120, 0]
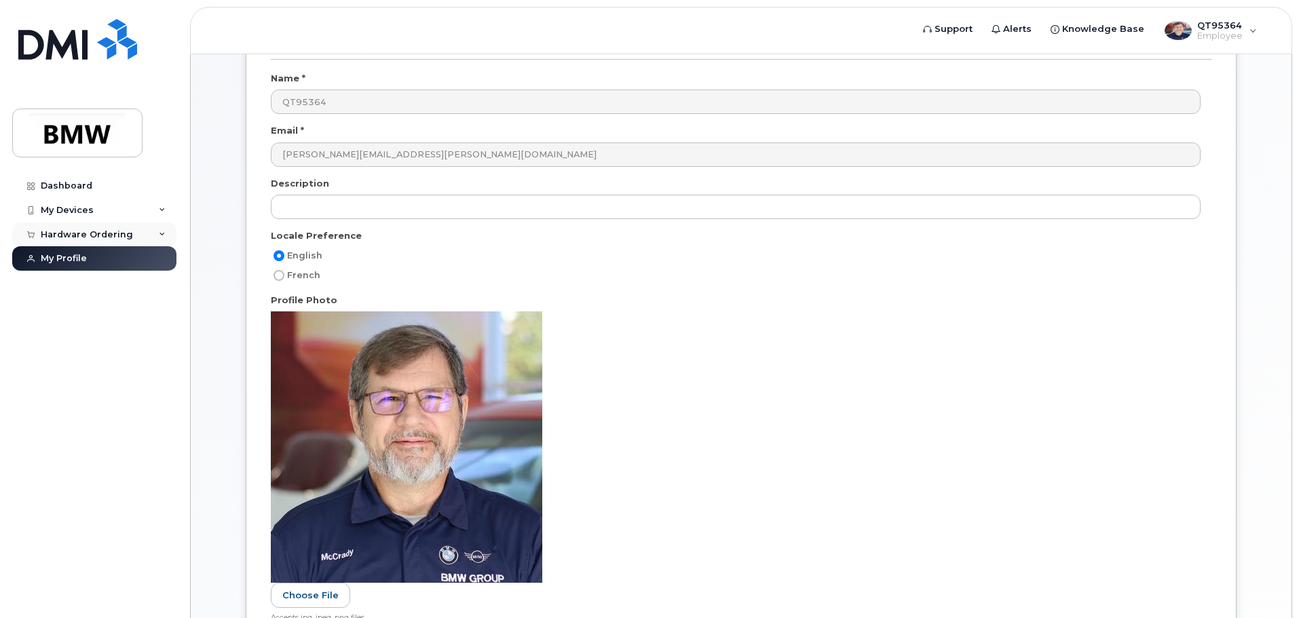
click at [150, 236] on div "Hardware Ordering" at bounding box center [94, 235] width 164 height 24
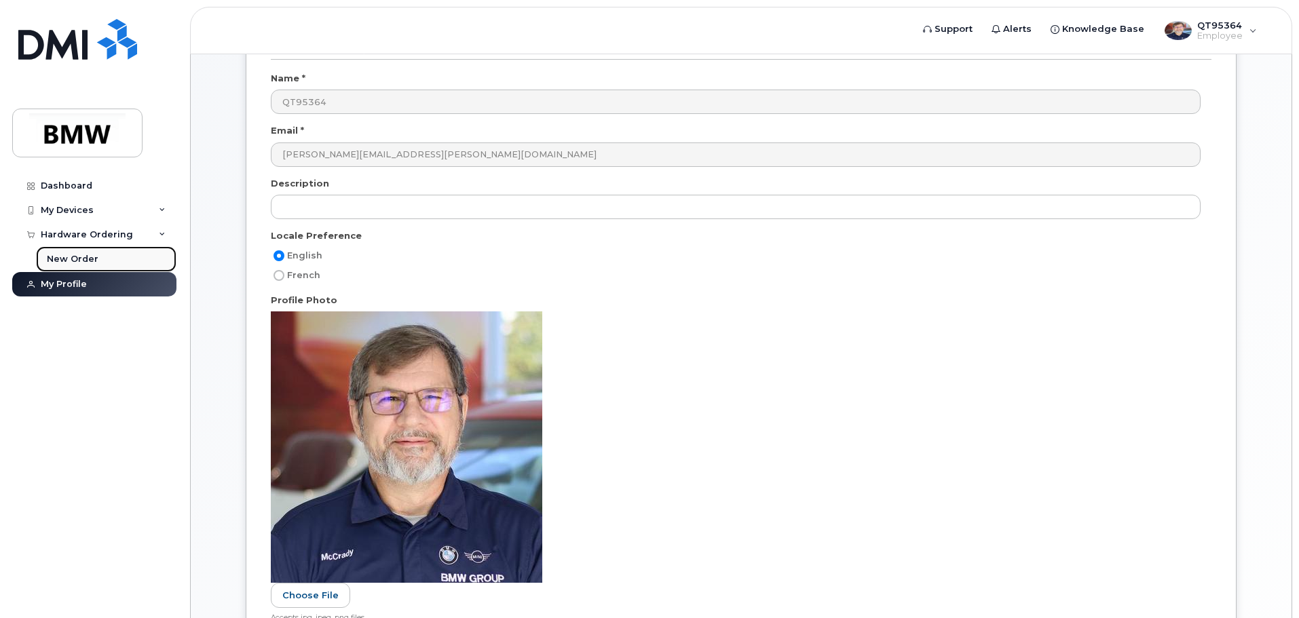
click at [88, 259] on div "New Order" at bounding box center [73, 259] width 52 height 12
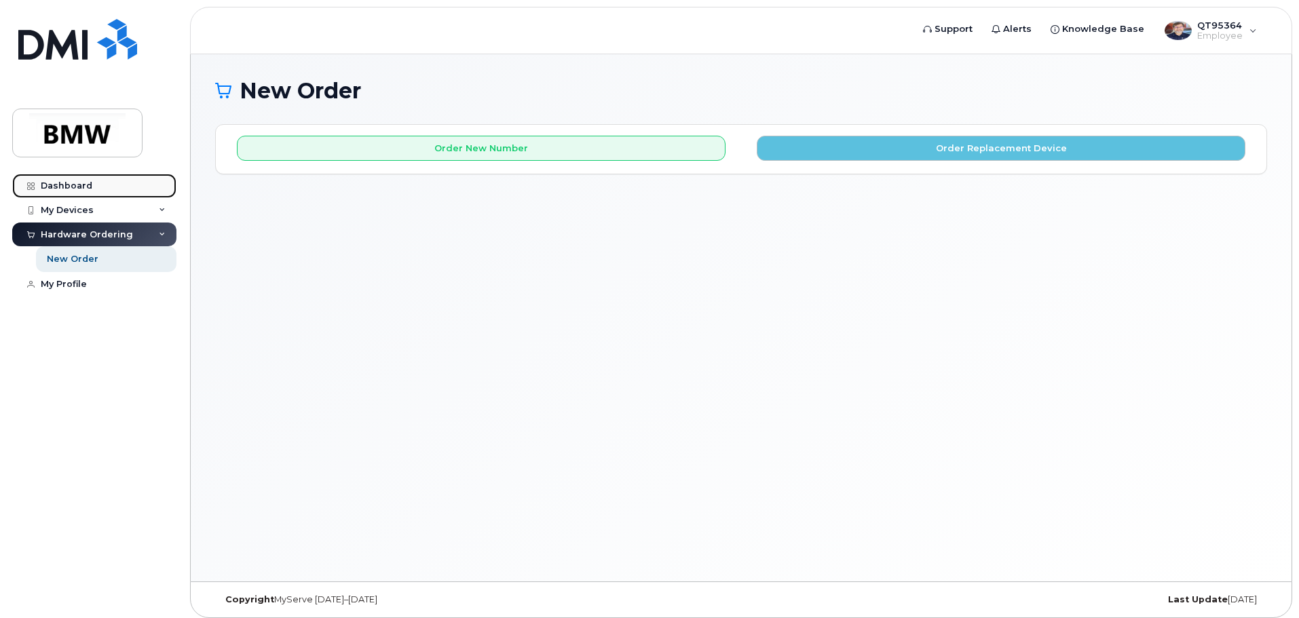
click at [80, 186] on div "Dashboard" at bounding box center [67, 185] width 52 height 11
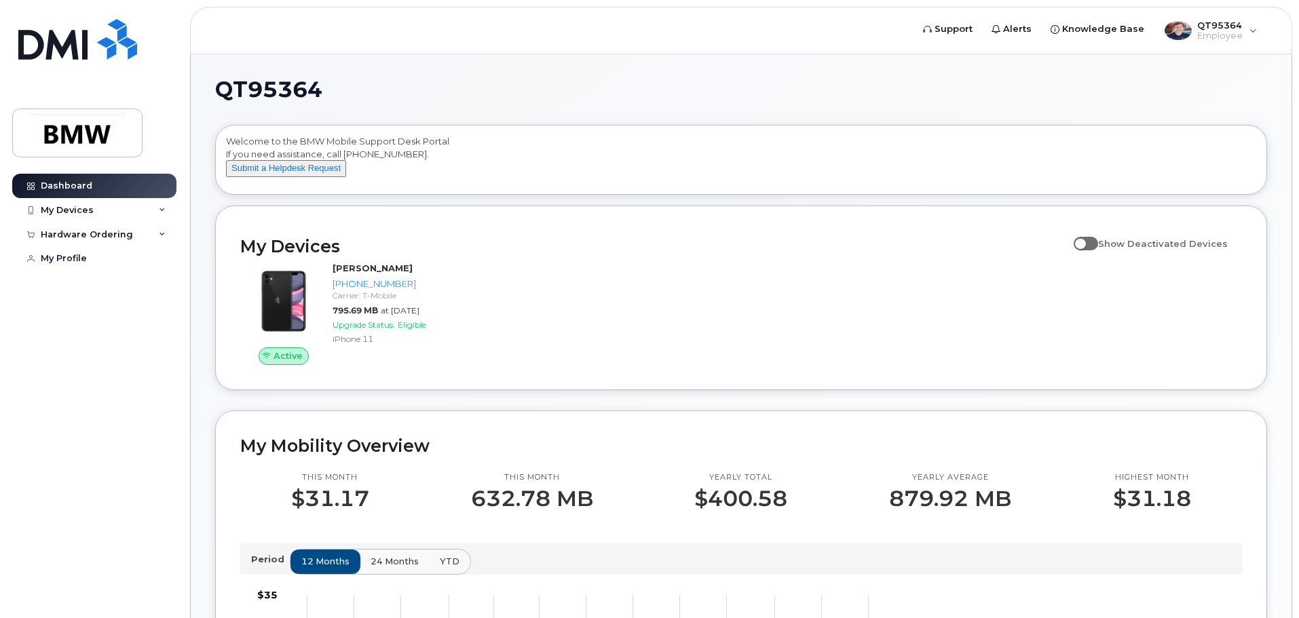
click at [1098, 250] on span at bounding box center [1085, 244] width 24 height 14
click at [1084, 242] on input "Show Deactivated Devices" at bounding box center [1078, 236] width 11 height 11
click at [1098, 250] on span at bounding box center [1085, 244] width 24 height 14
click at [1084, 242] on input "Show Deactivated Devices" at bounding box center [1078, 236] width 11 height 11
checkbox input "false"
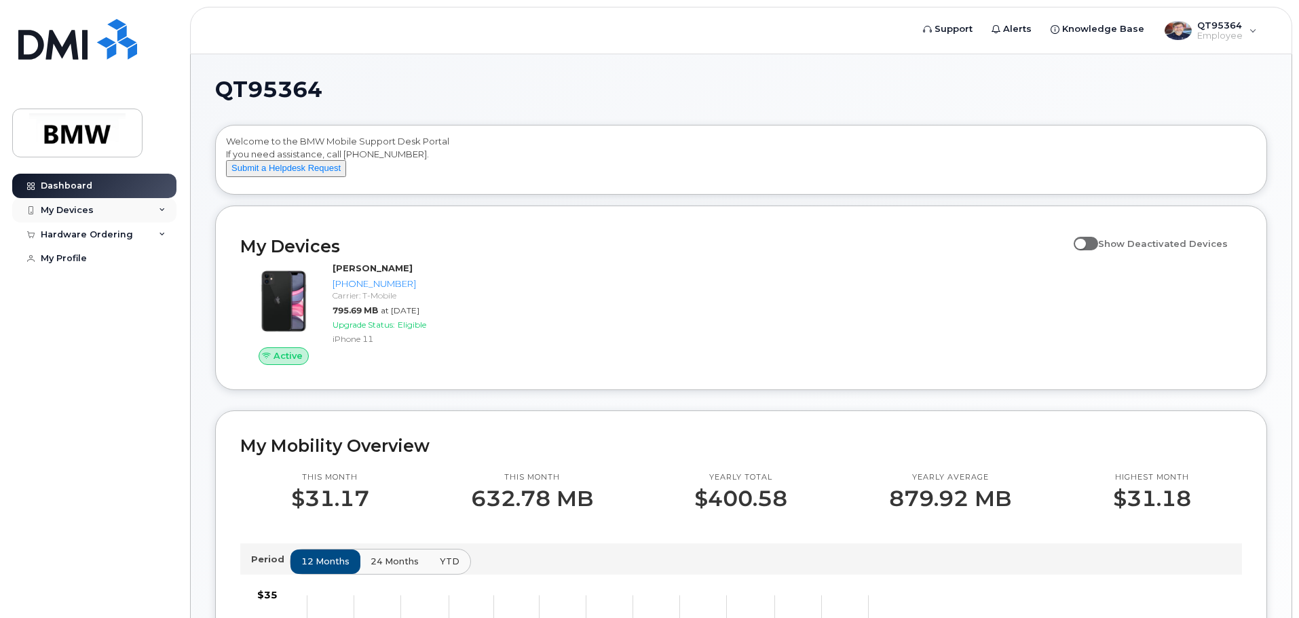
click at [161, 214] on div "My Devices" at bounding box center [94, 210] width 164 height 24
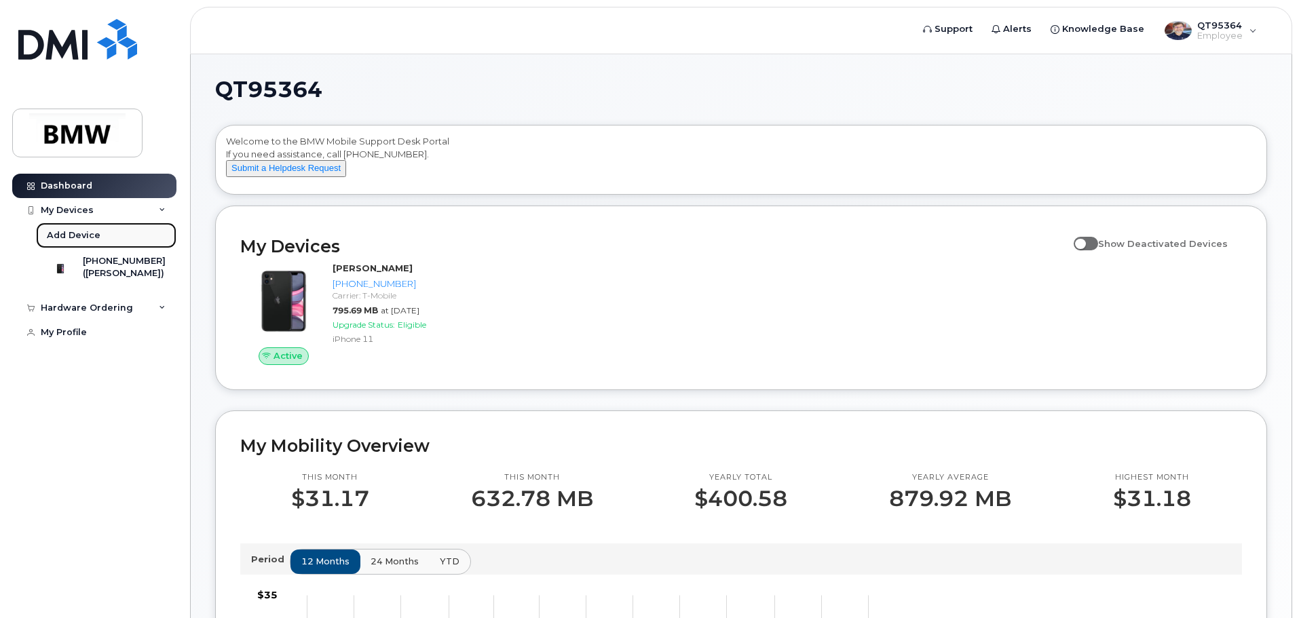
click at [72, 235] on div "Add Device" at bounding box center [74, 235] width 54 height 12
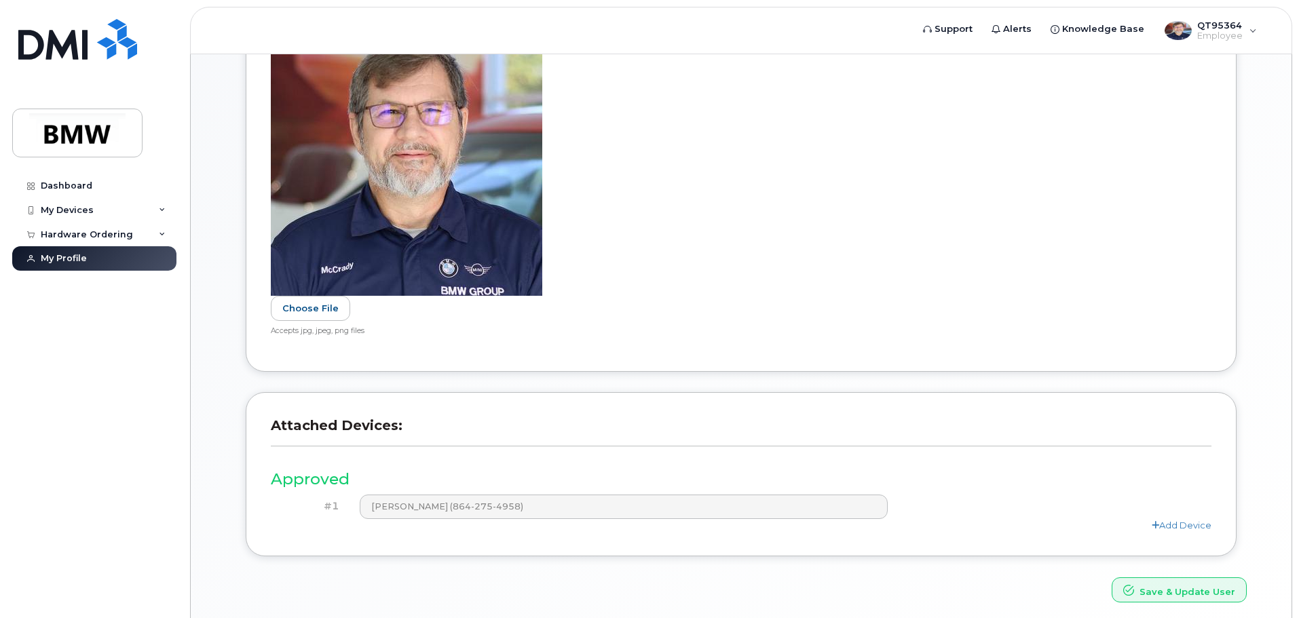
scroll to position [459, 0]
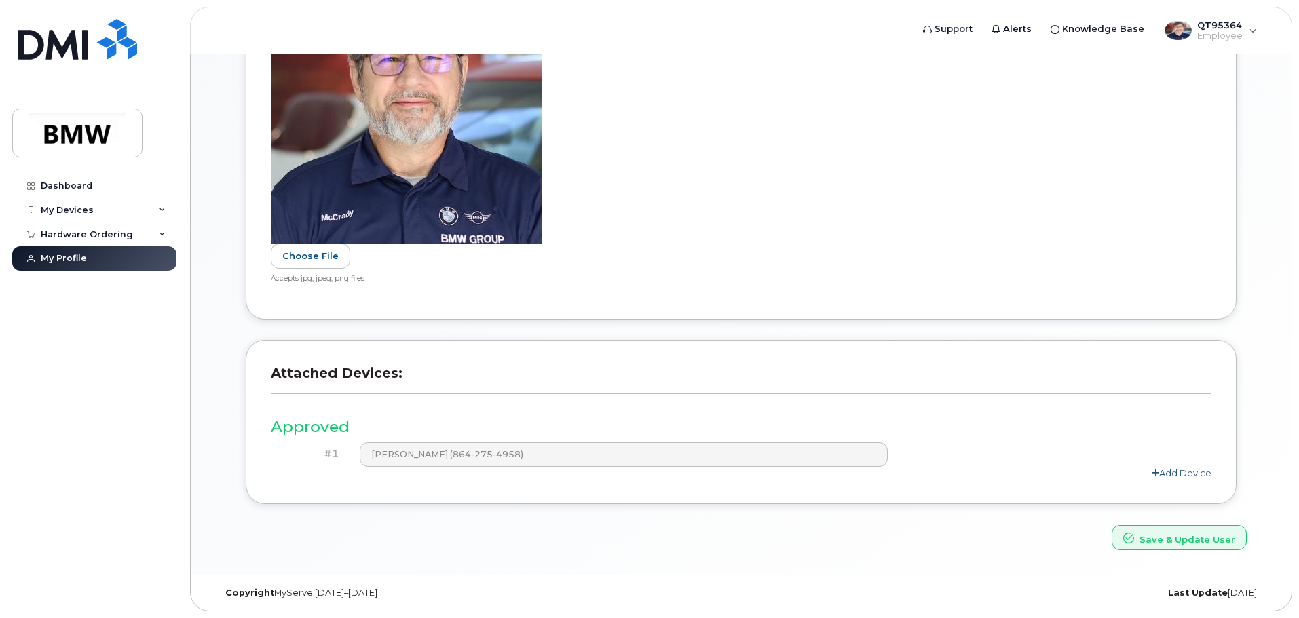
click at [1169, 475] on link "Add Device" at bounding box center [1182, 473] width 60 height 11
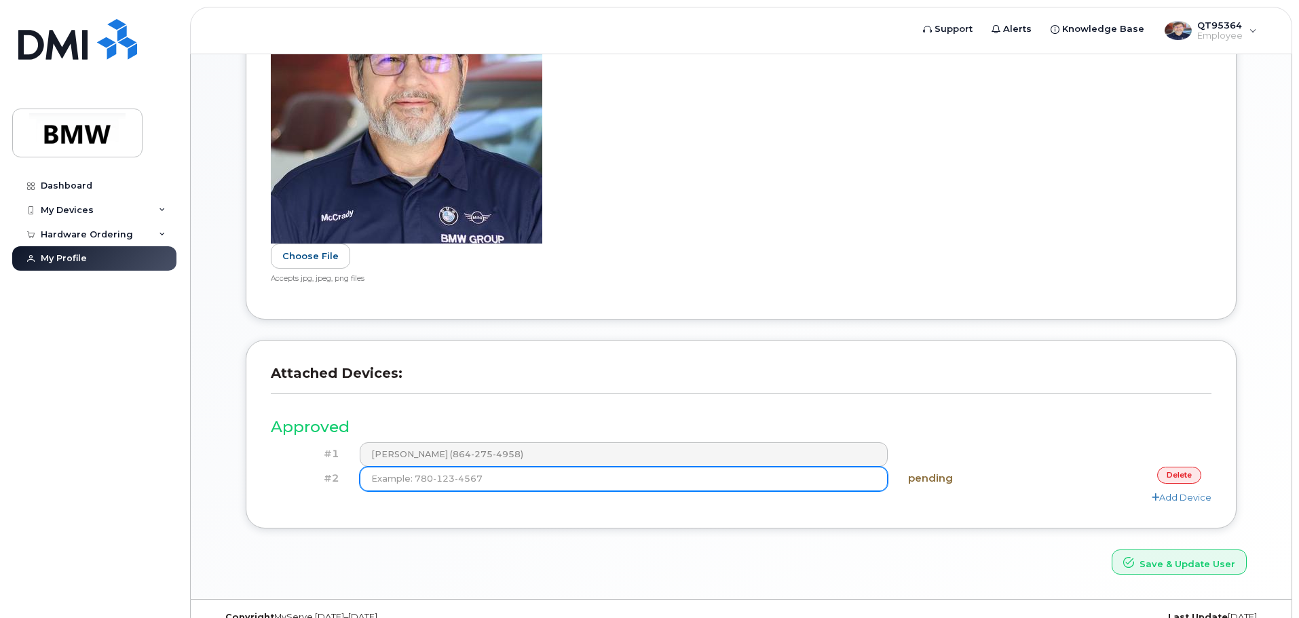
click at [546, 482] on input at bounding box center [624, 479] width 529 height 24
type input "[PHONE_NUMBER]"
click at [1111, 550] on button "Save & Update User" at bounding box center [1178, 562] width 135 height 25
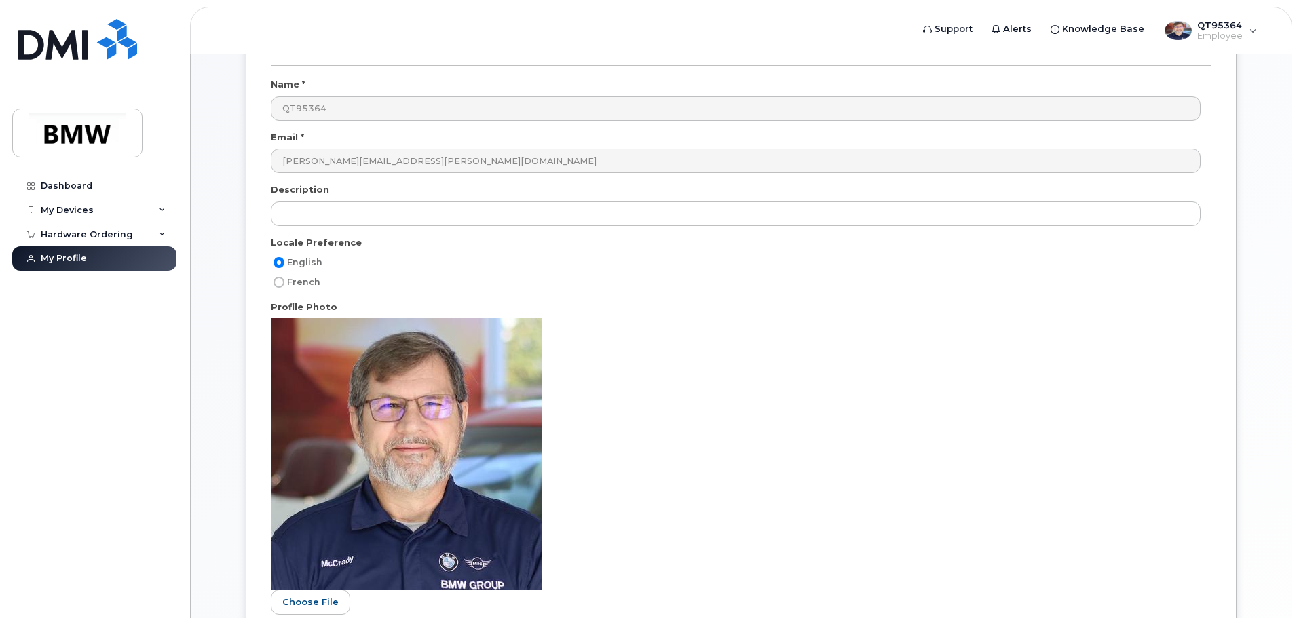
scroll to position [43, 0]
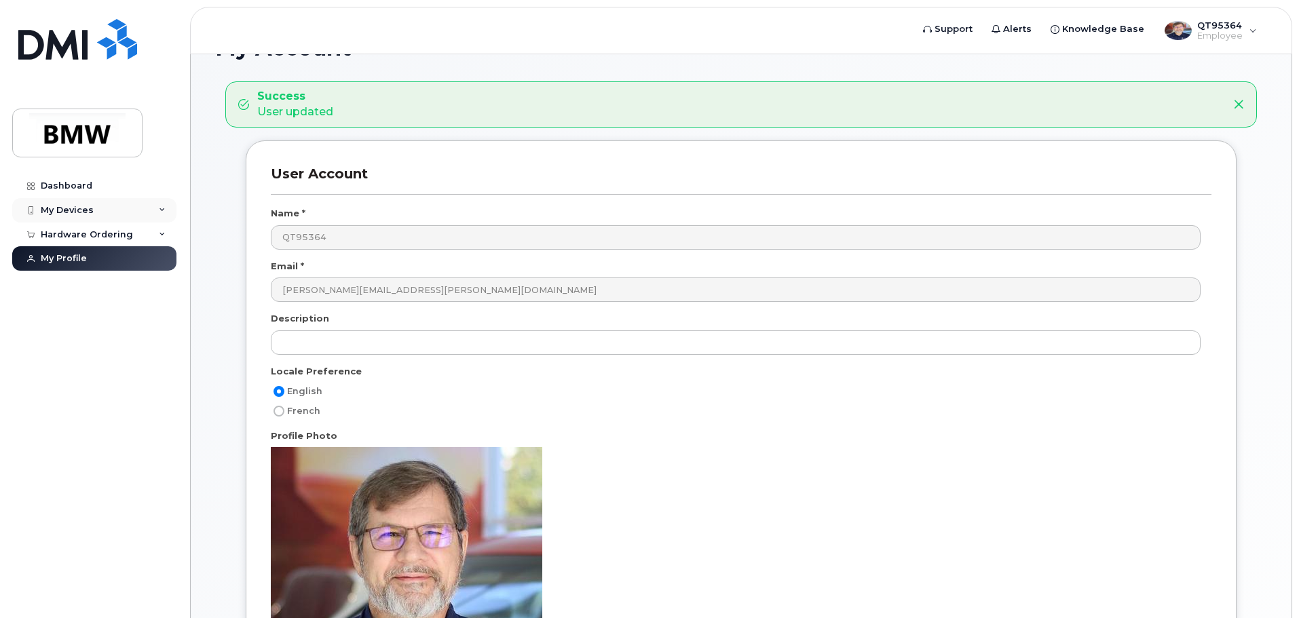
click at [95, 211] on div "My Devices" at bounding box center [94, 210] width 164 height 24
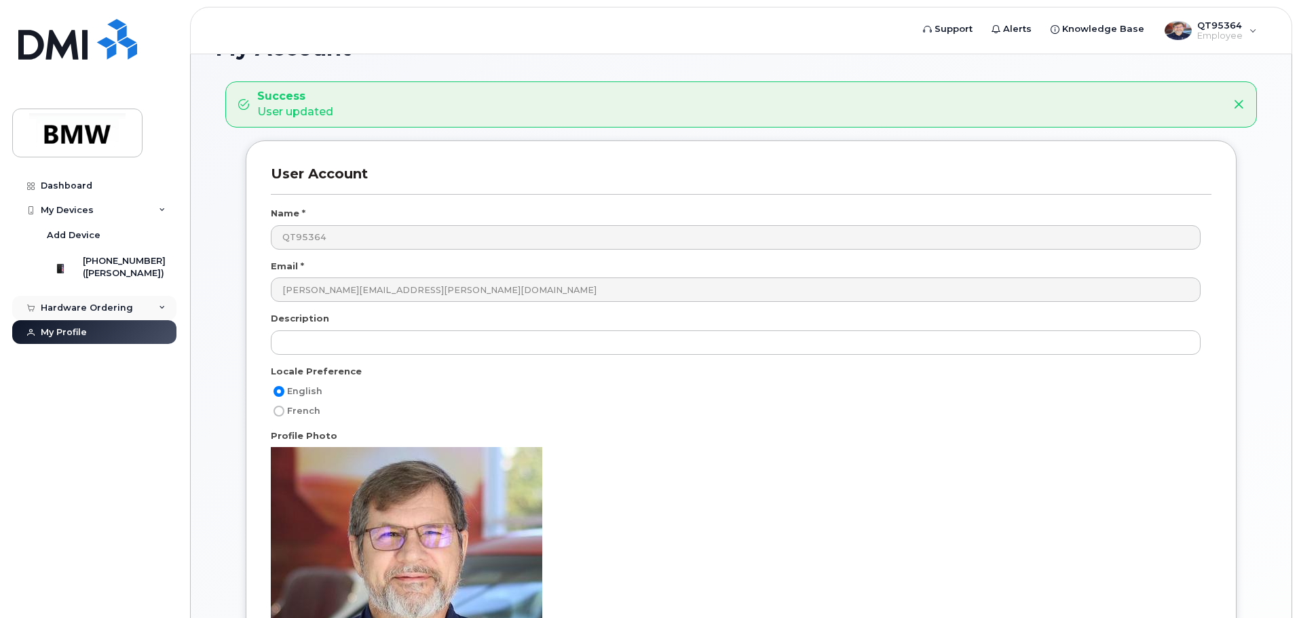
click at [114, 313] on div "Hardware Ordering" at bounding box center [87, 308] width 92 height 11
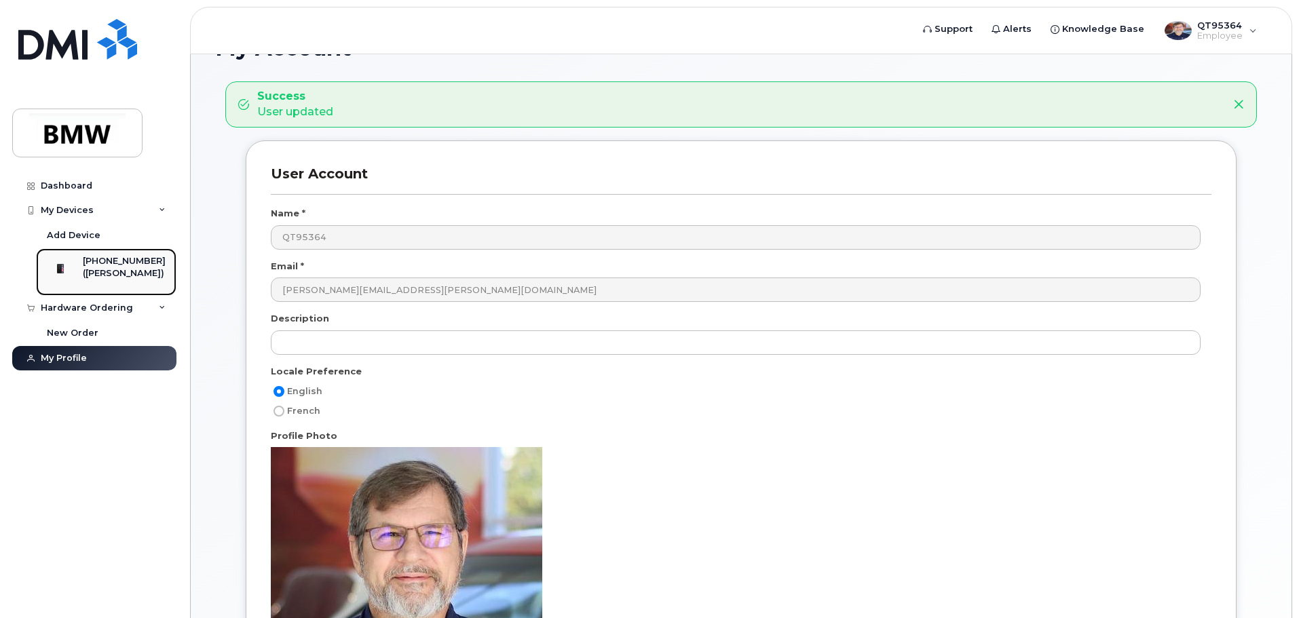
click at [113, 273] on div "([PERSON_NAME])" at bounding box center [124, 273] width 83 height 12
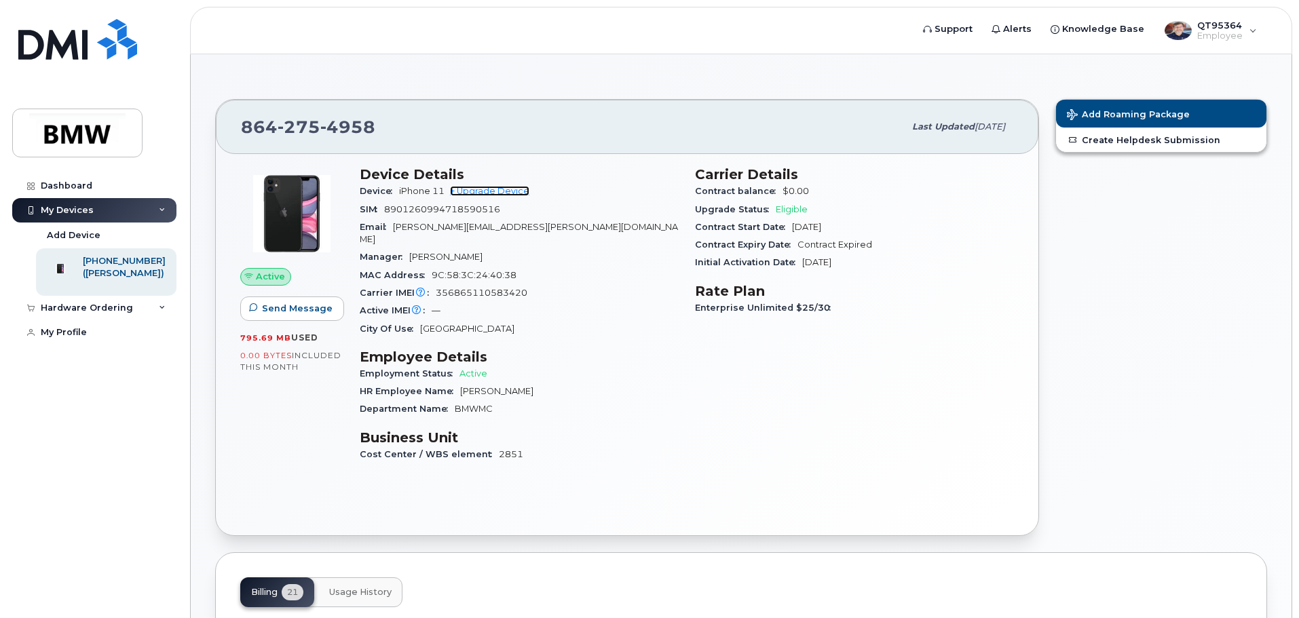
click at [488, 193] on link "+ Upgrade Device" at bounding box center [489, 191] width 79 height 10
click at [972, 29] on span "Support" at bounding box center [953, 29] width 38 height 14
